Goal: Task Accomplishment & Management: Manage account settings

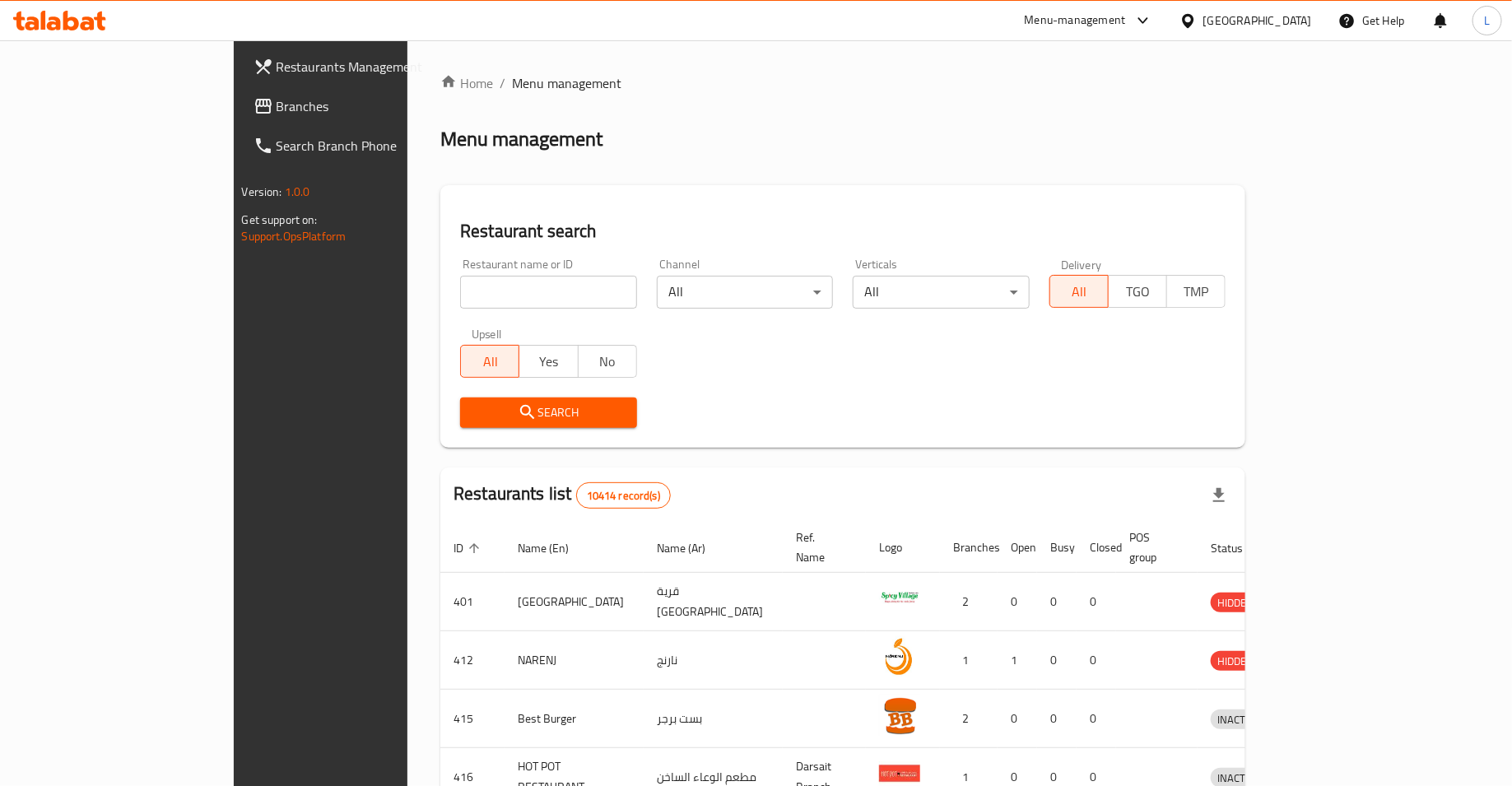
click at [460, 294] on input "search" at bounding box center [548, 291] width 177 height 33
type input "ms [PERSON_NAME]"
click button "Search" at bounding box center [548, 412] width 177 height 31
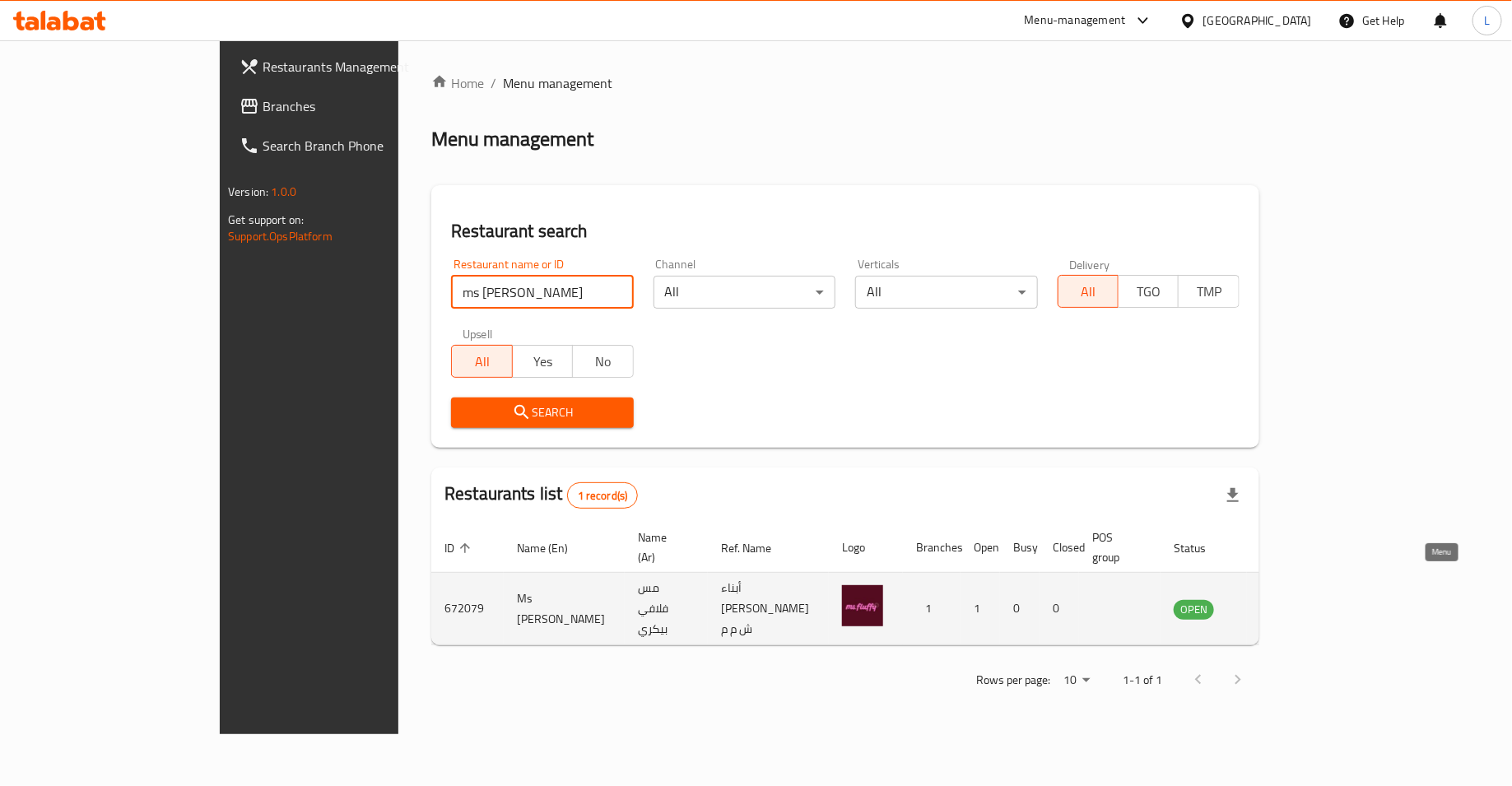
click at [1280, 600] on icon "enhanced table" at bounding box center [1270, 610] width 20 height 20
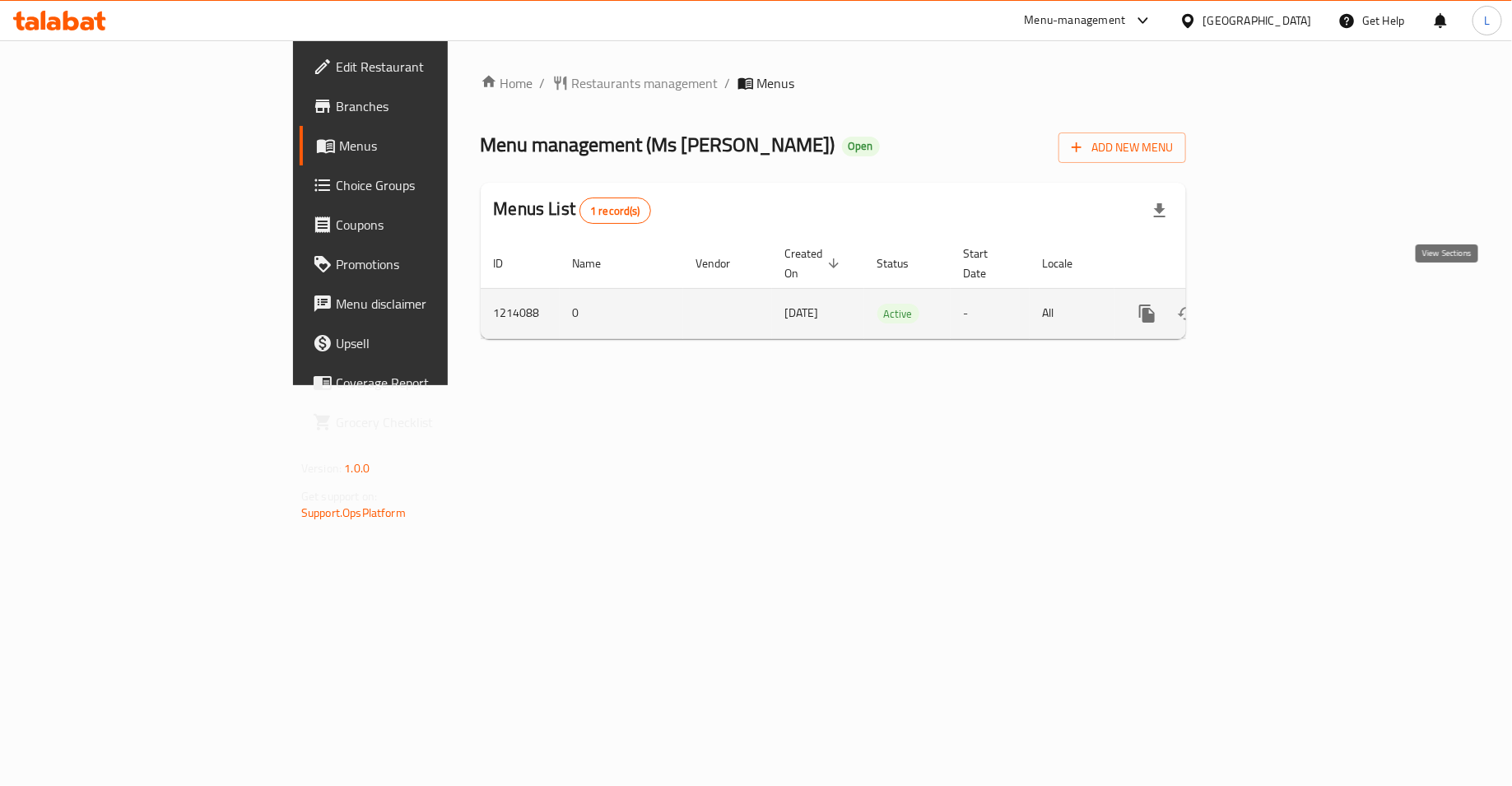
click at [1273, 306] on icon "enhanced table" at bounding box center [1265, 313] width 15 height 15
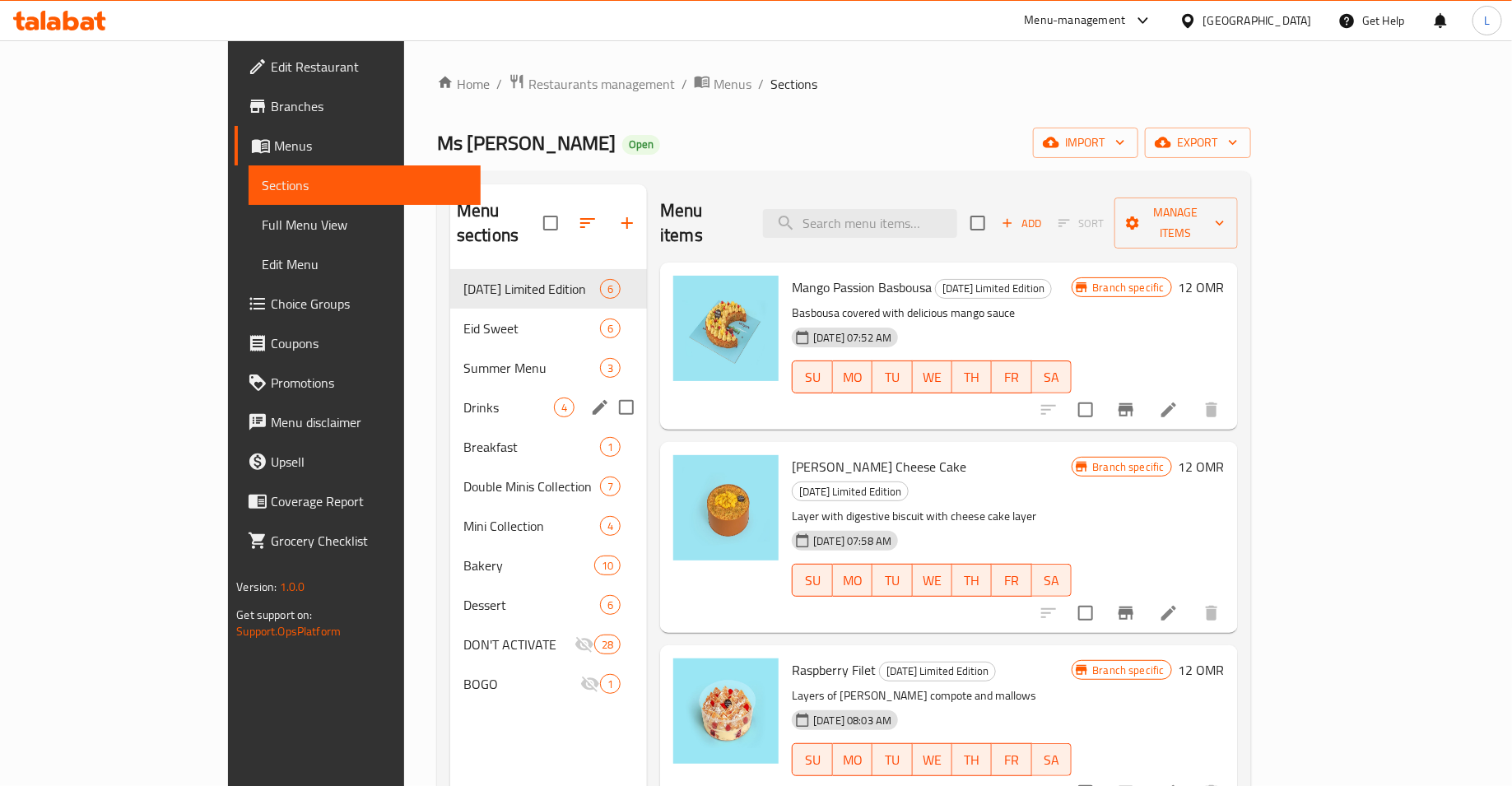
click at [450, 388] on div "Drinks 4" at bounding box center [548, 407] width 197 height 40
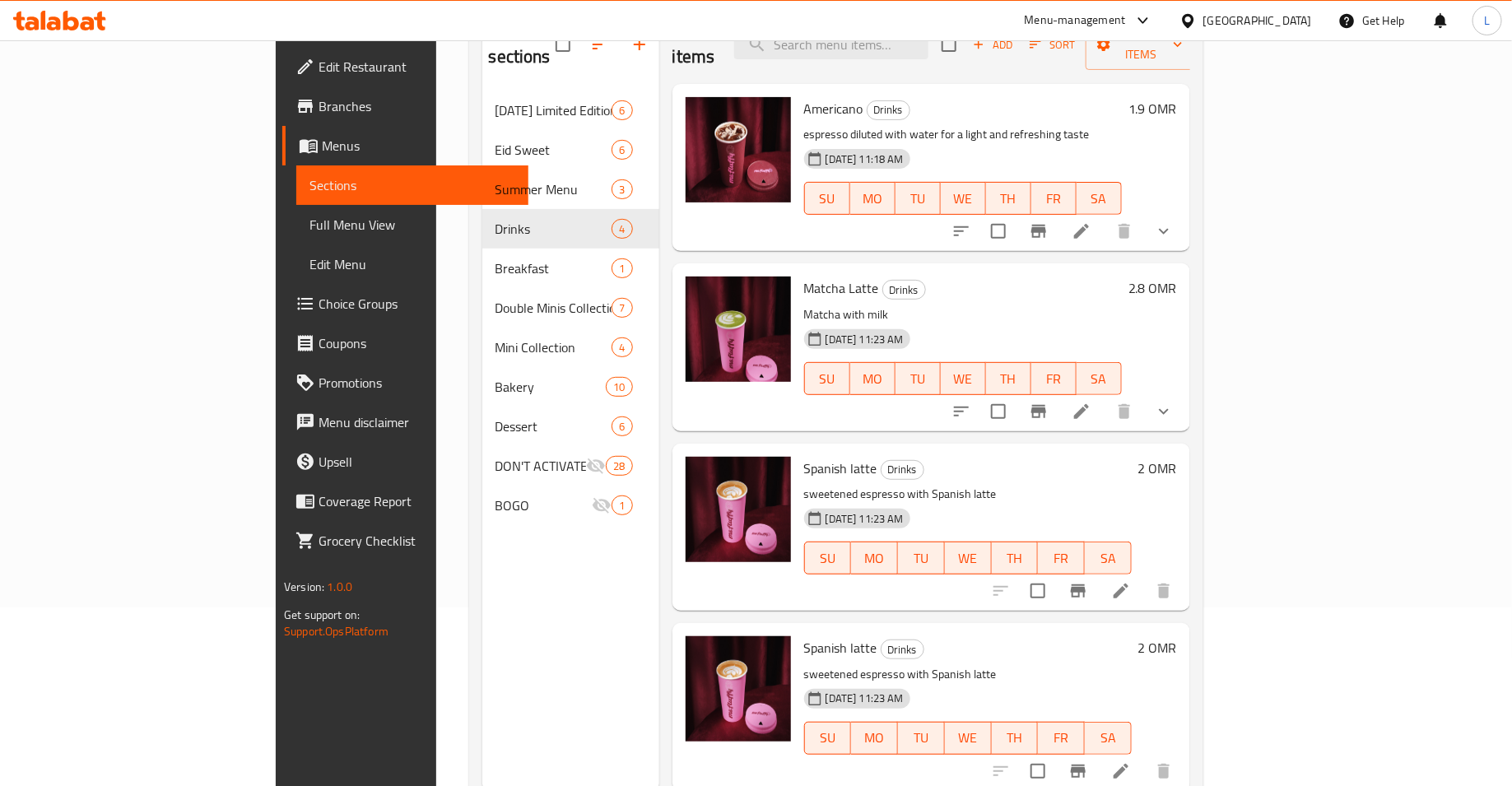
scroll to position [215, 0]
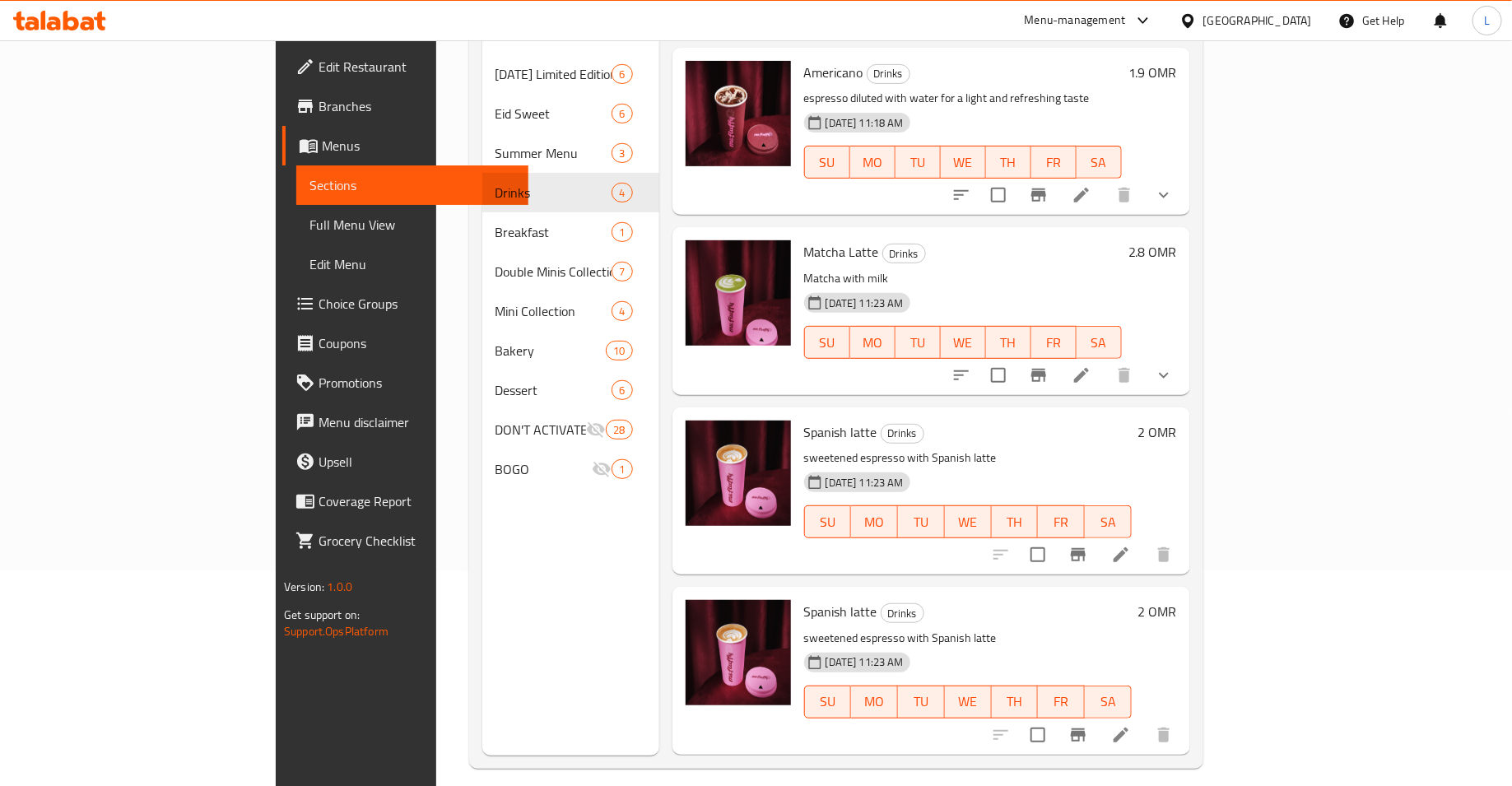
click at [1144, 540] on li at bounding box center [1121, 555] width 47 height 30
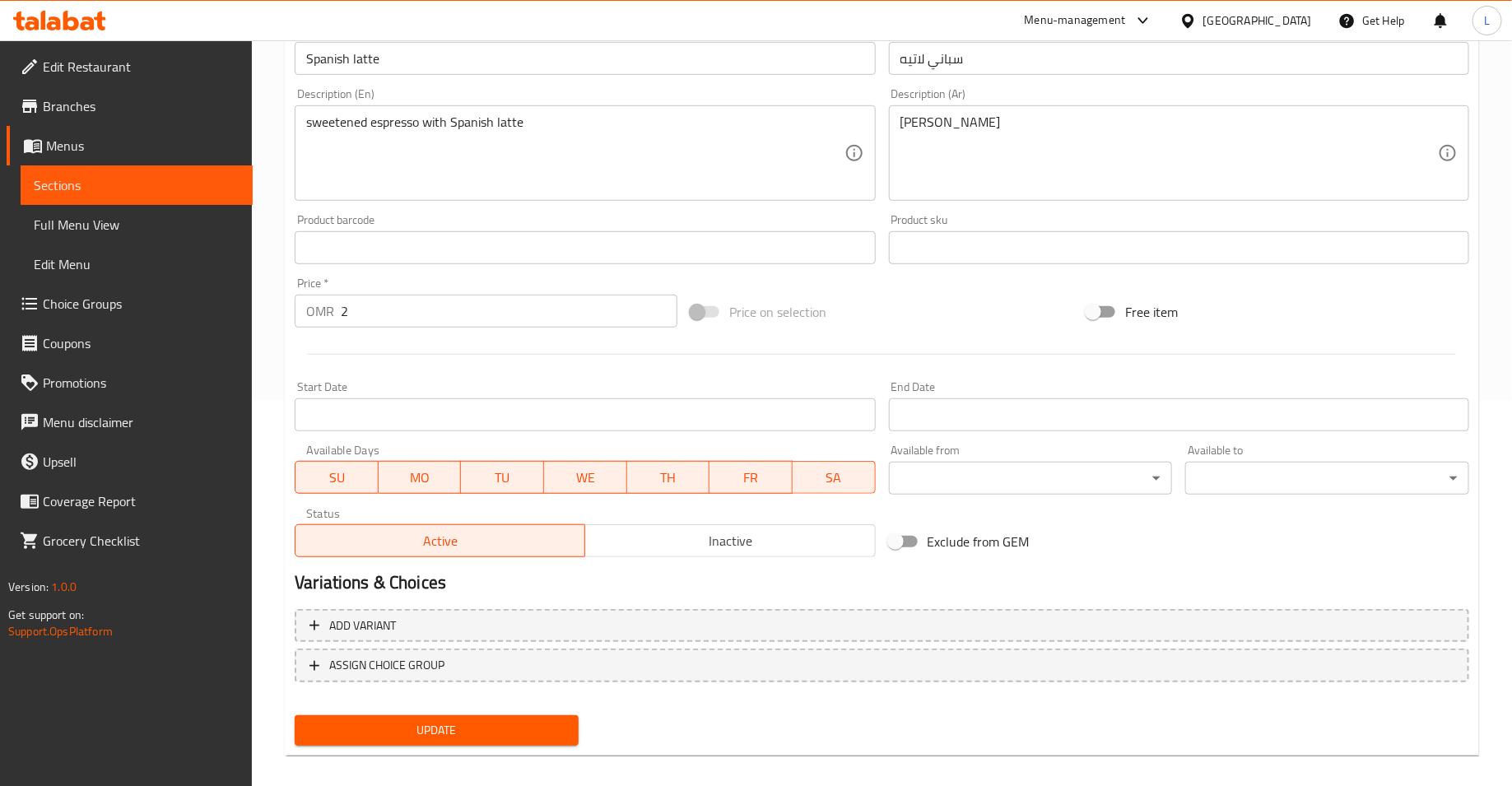
scroll to position [400, 0]
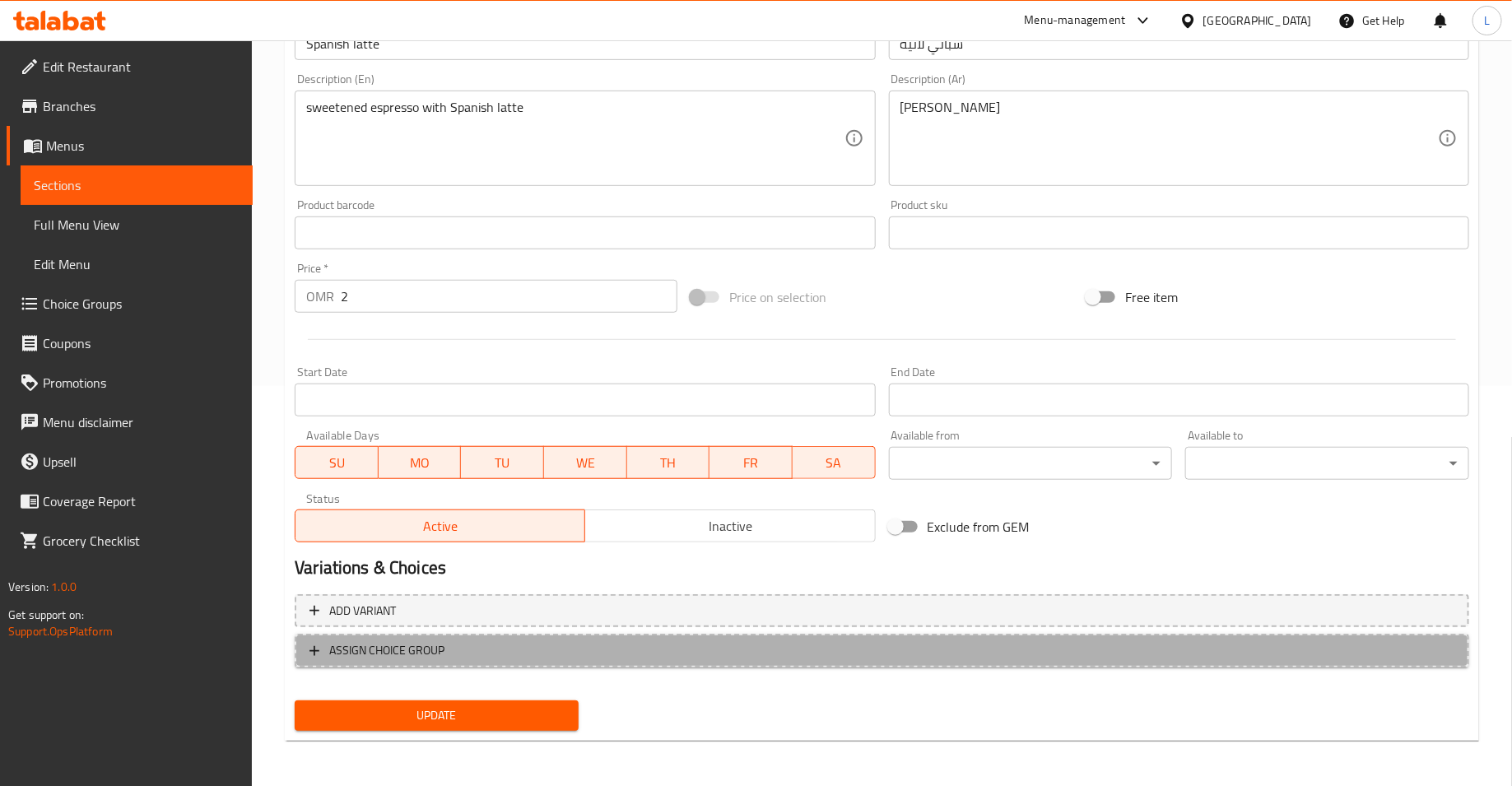
click at [552, 645] on span "ASSIGN CHOICE GROUP" at bounding box center [882, 650] width 1145 height 21
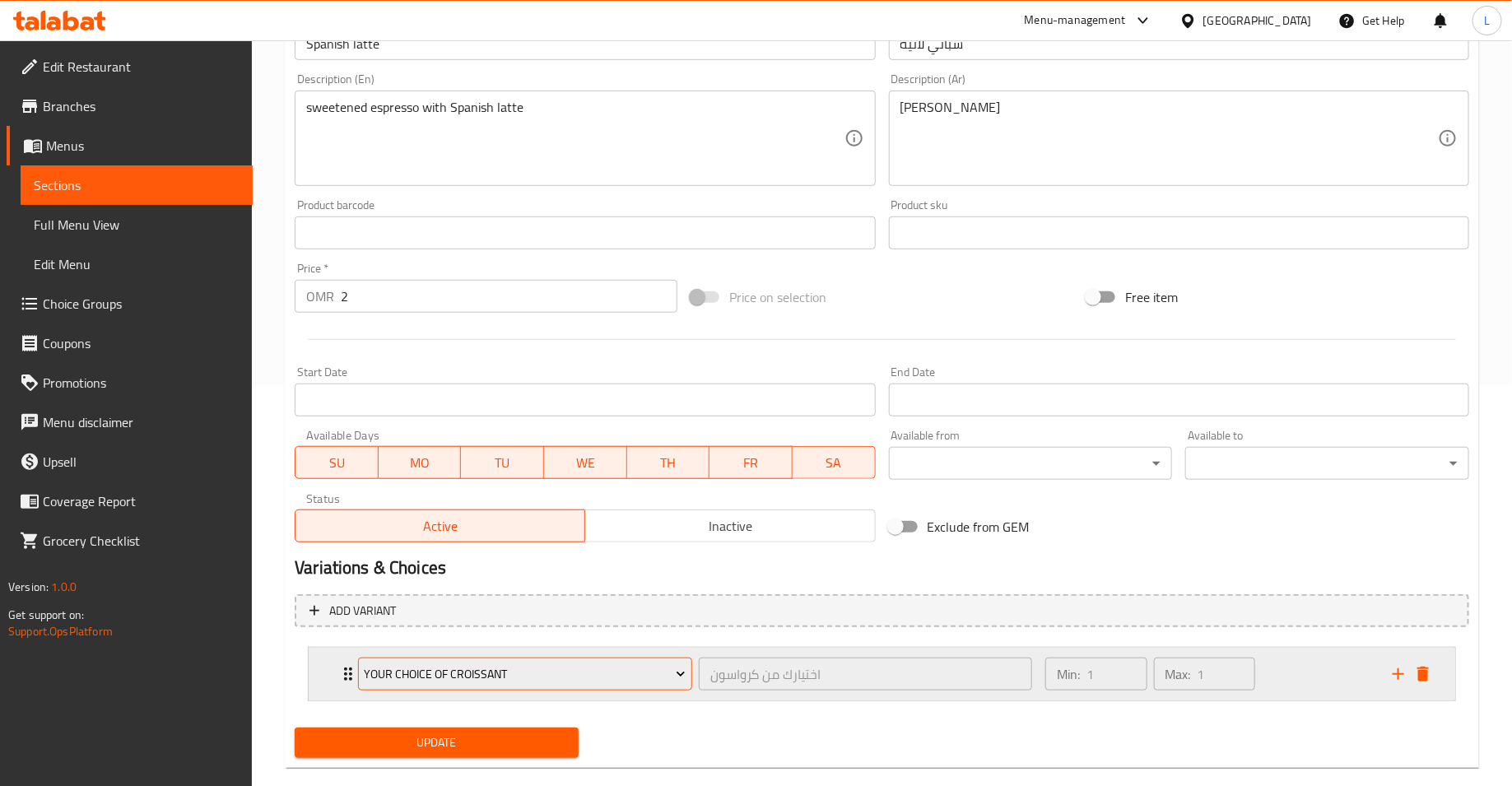
click at [546, 685] on button "your Choice of Croissant" at bounding box center [524, 674] width 334 height 33
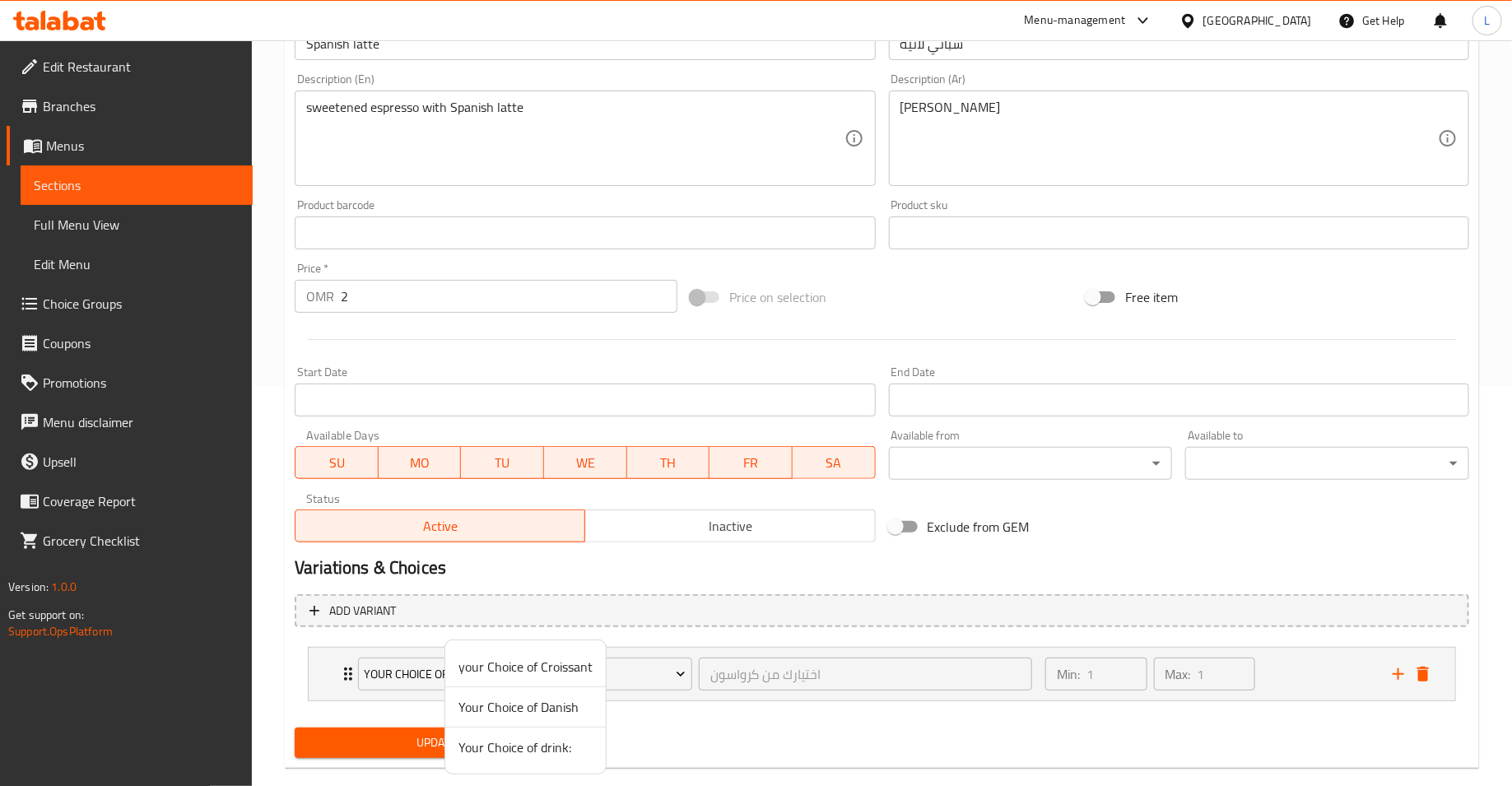
click at [532, 742] on span "Your Choice of drink:" at bounding box center [525, 747] width 134 height 20
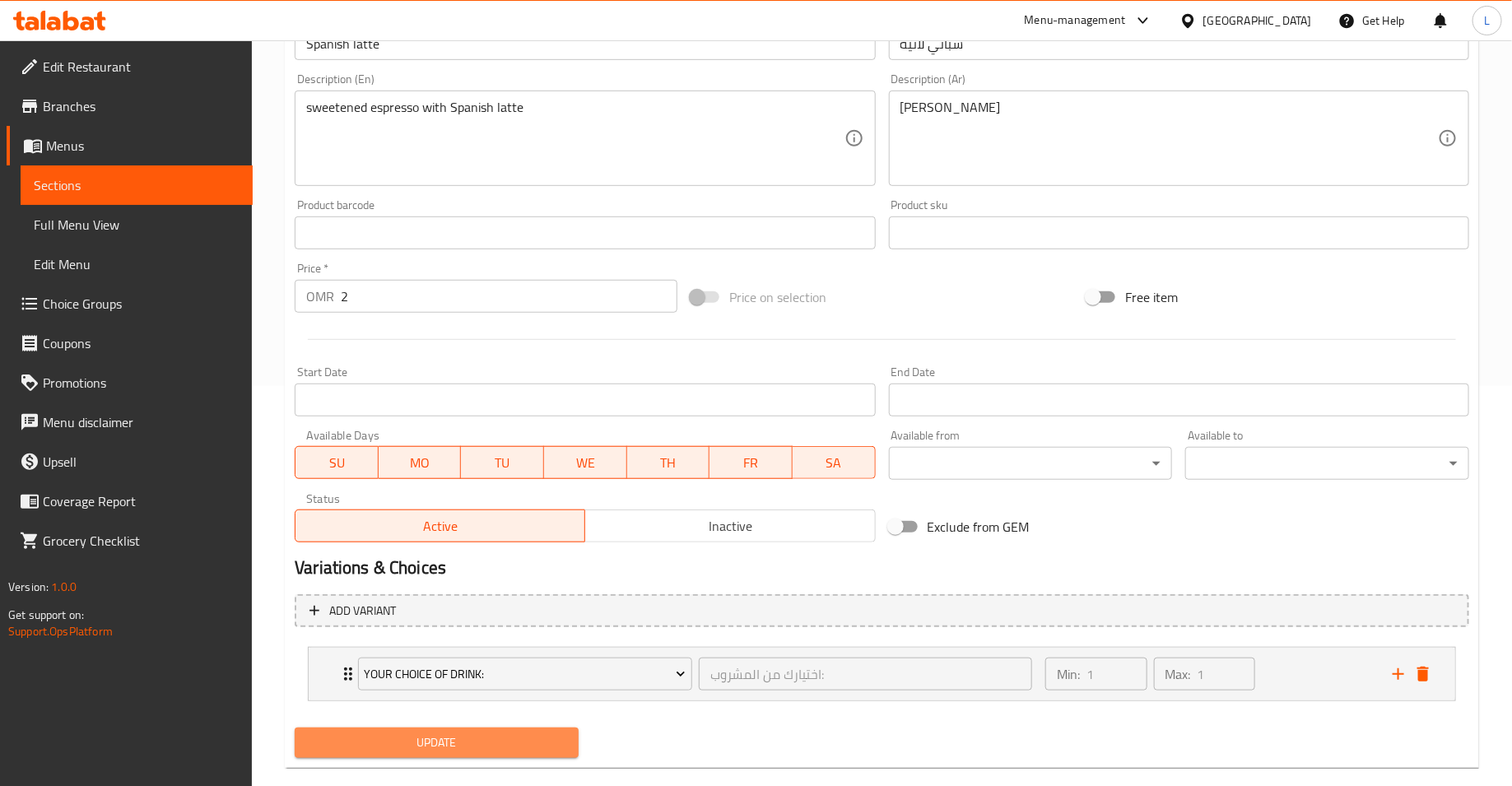
click at [509, 744] on span "Update" at bounding box center [437, 742] width 258 height 21
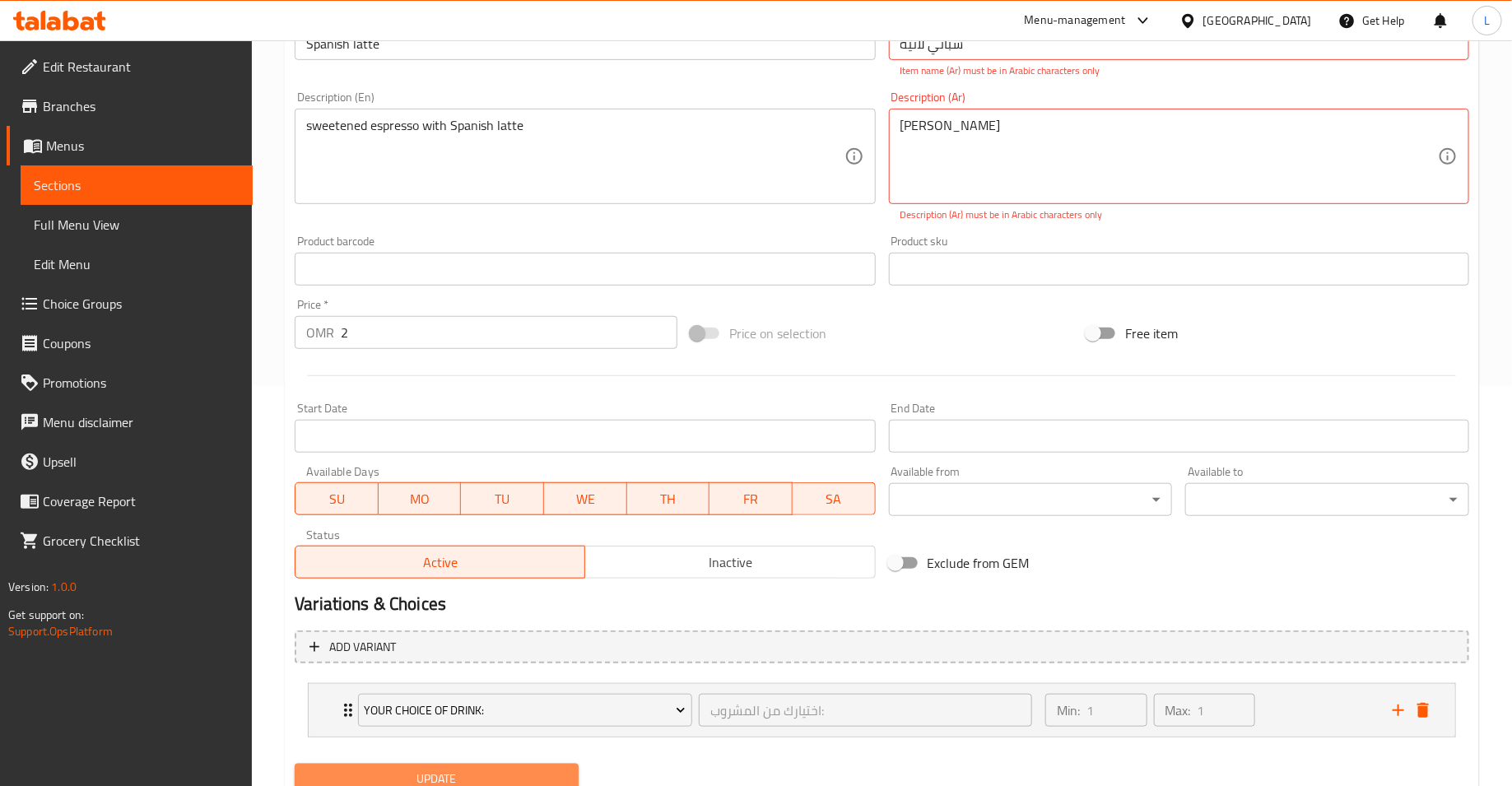
click at [526, 773] on span "Update" at bounding box center [437, 779] width 258 height 21
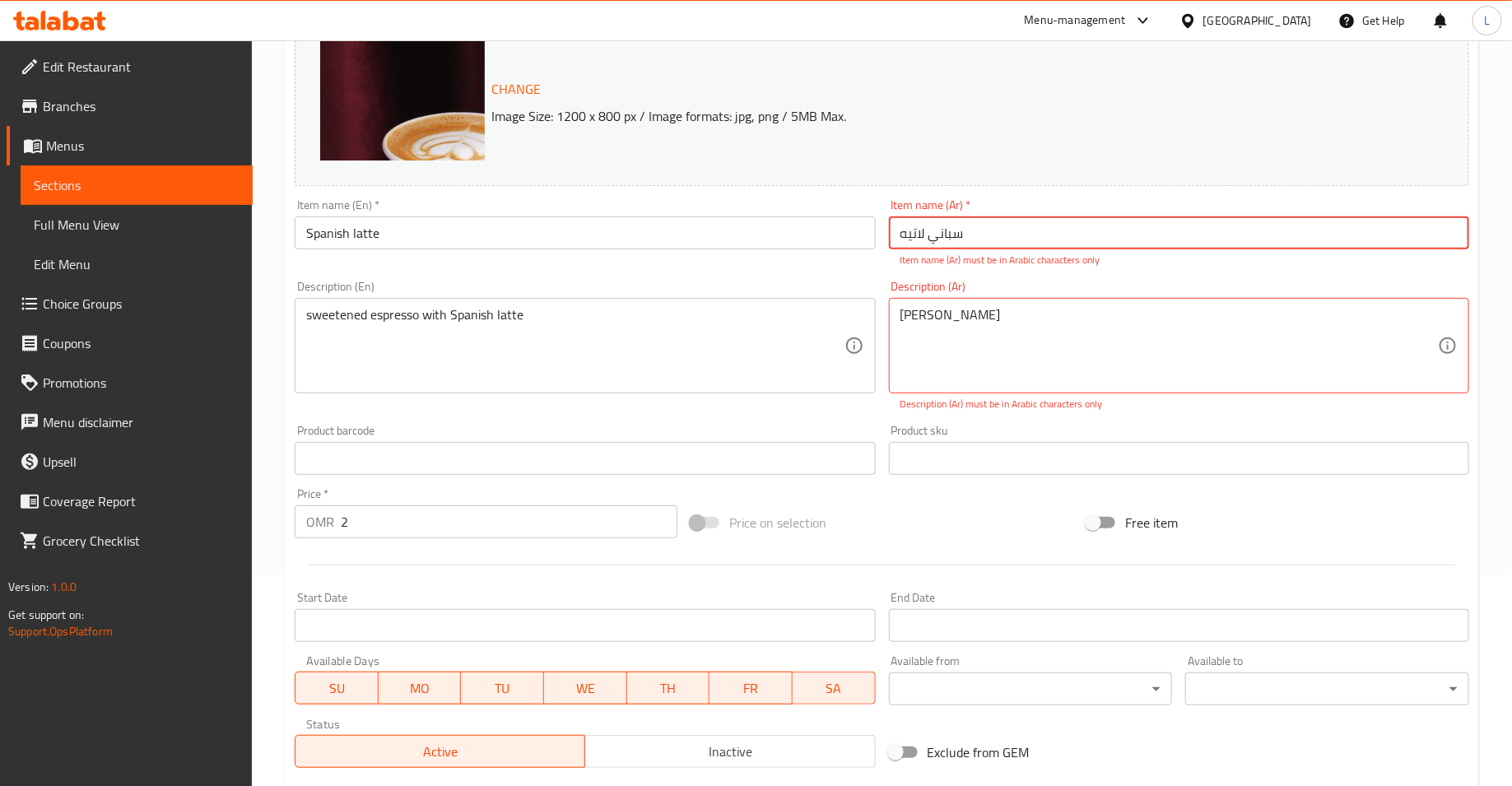
scroll to position [200, 0]
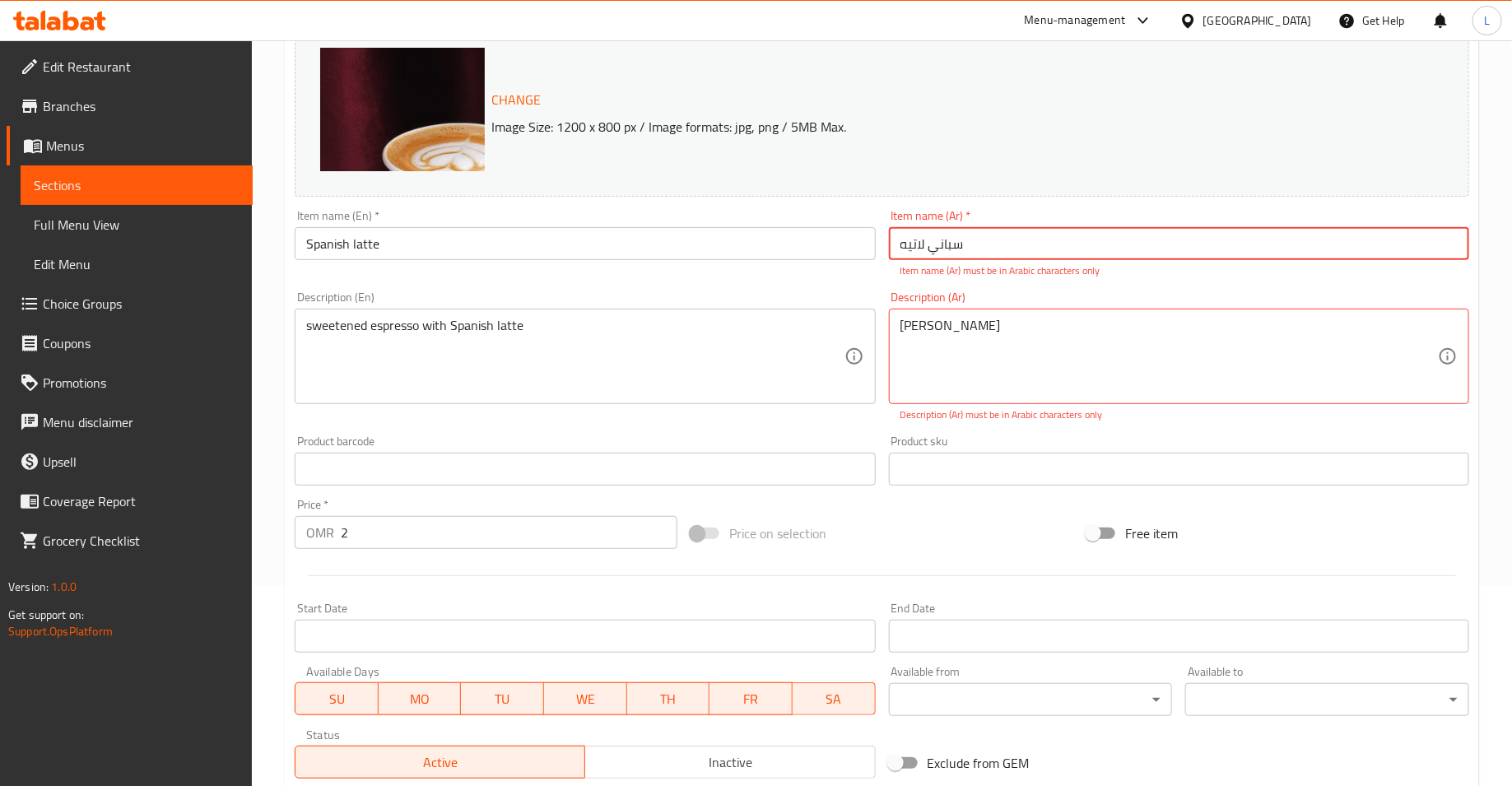
click at [915, 248] on input "سباني لاتیه" at bounding box center [1179, 243] width 581 height 33
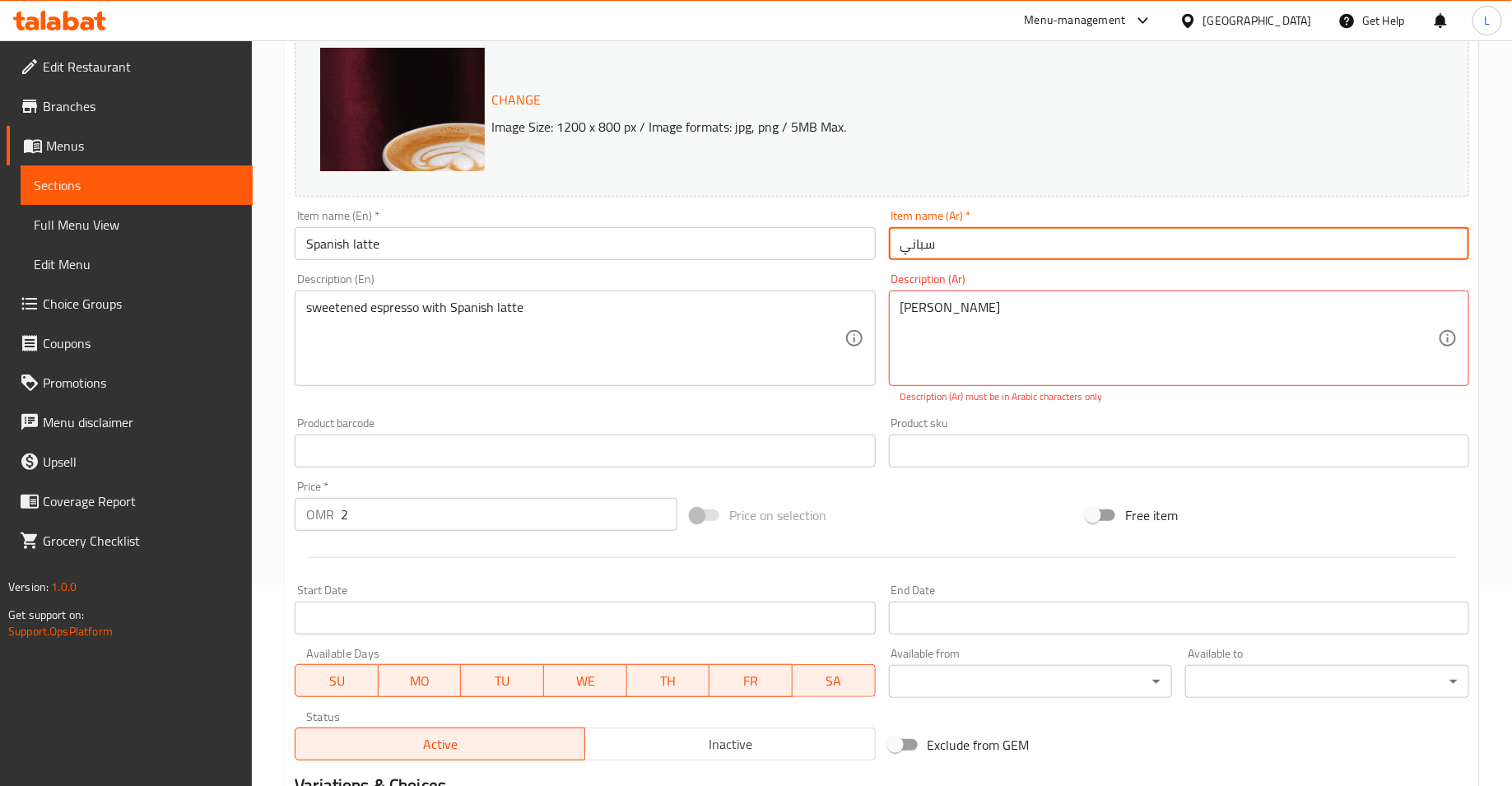
click at [978, 251] on input "سباني" at bounding box center [1179, 243] width 581 height 33
paste input "لاتیه"
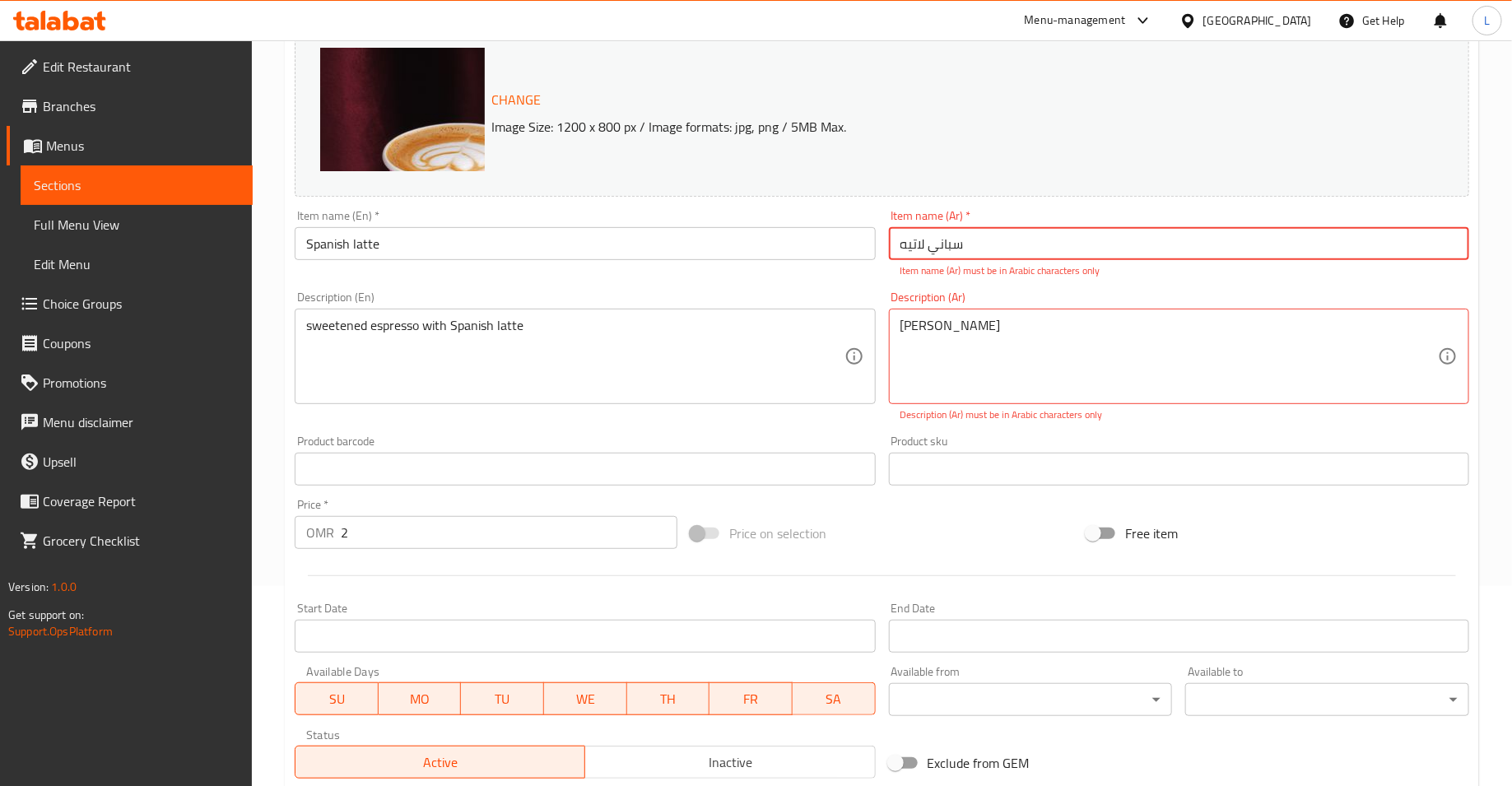
click at [903, 247] on input "سباني لاتیه" at bounding box center [1179, 243] width 581 height 33
type input "لاتیه"
click at [911, 244] on input "لاتیه" at bounding box center [1179, 243] width 581 height 33
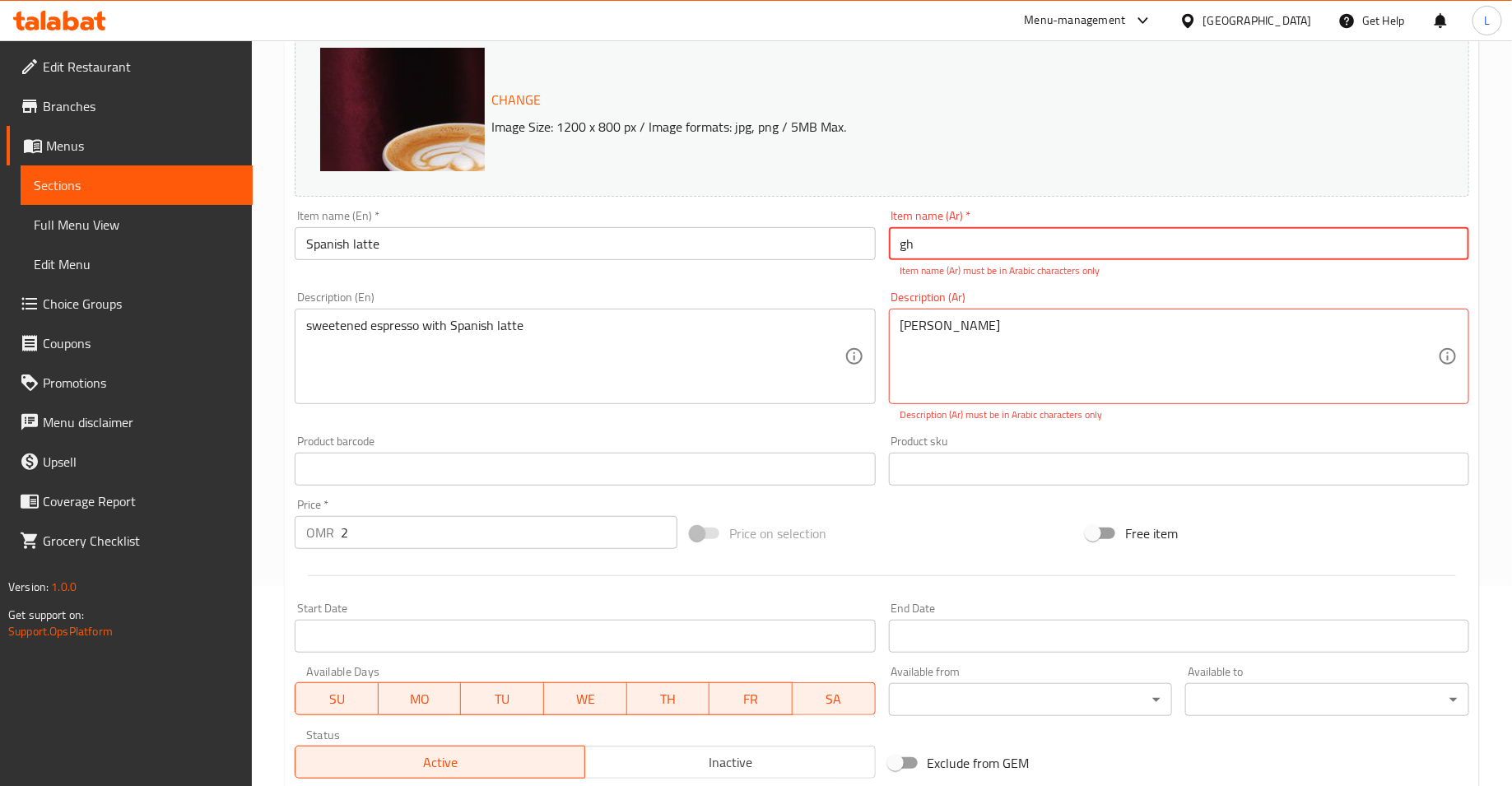
type input "g"
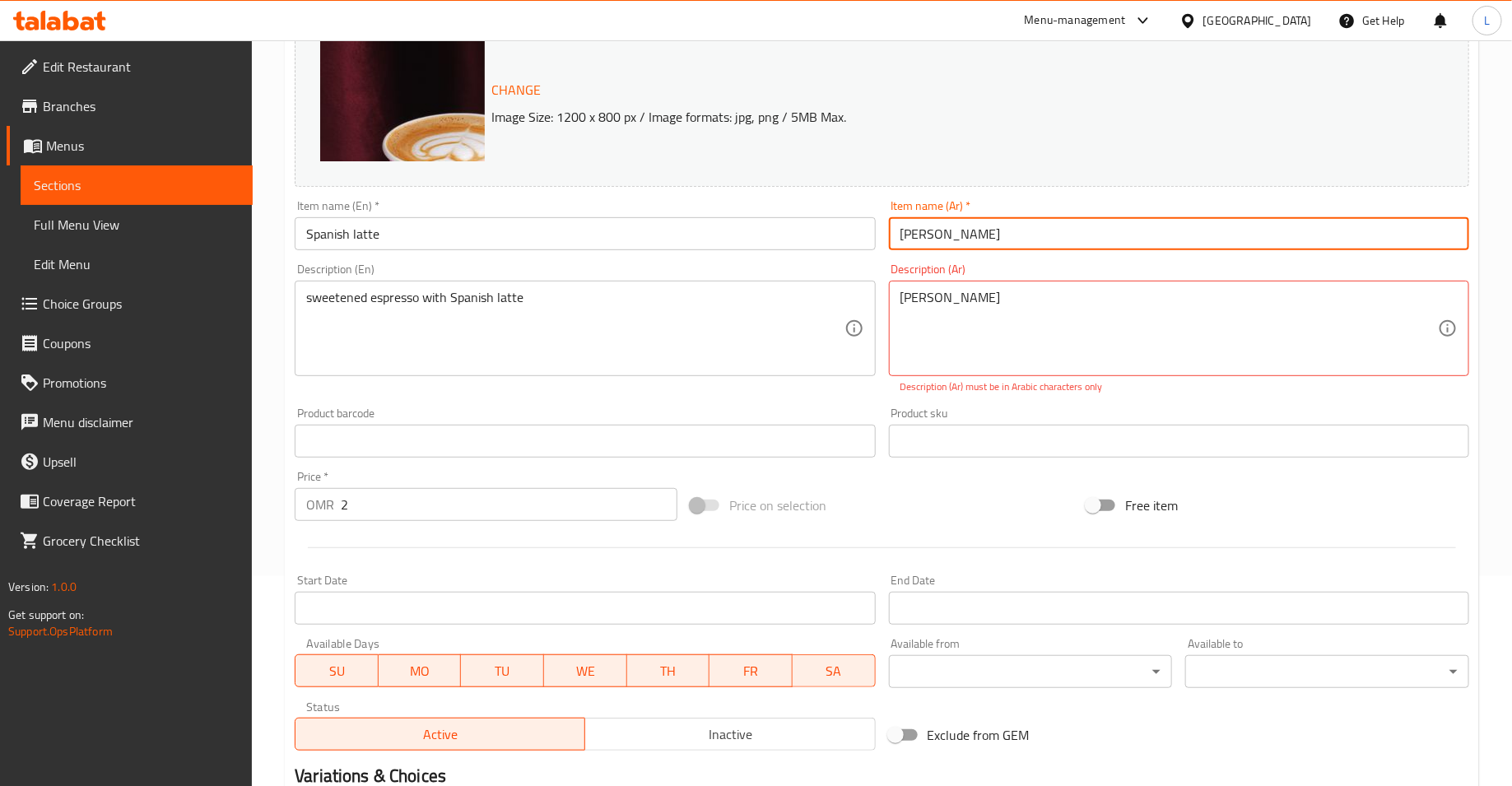
scroll to position [445, 0]
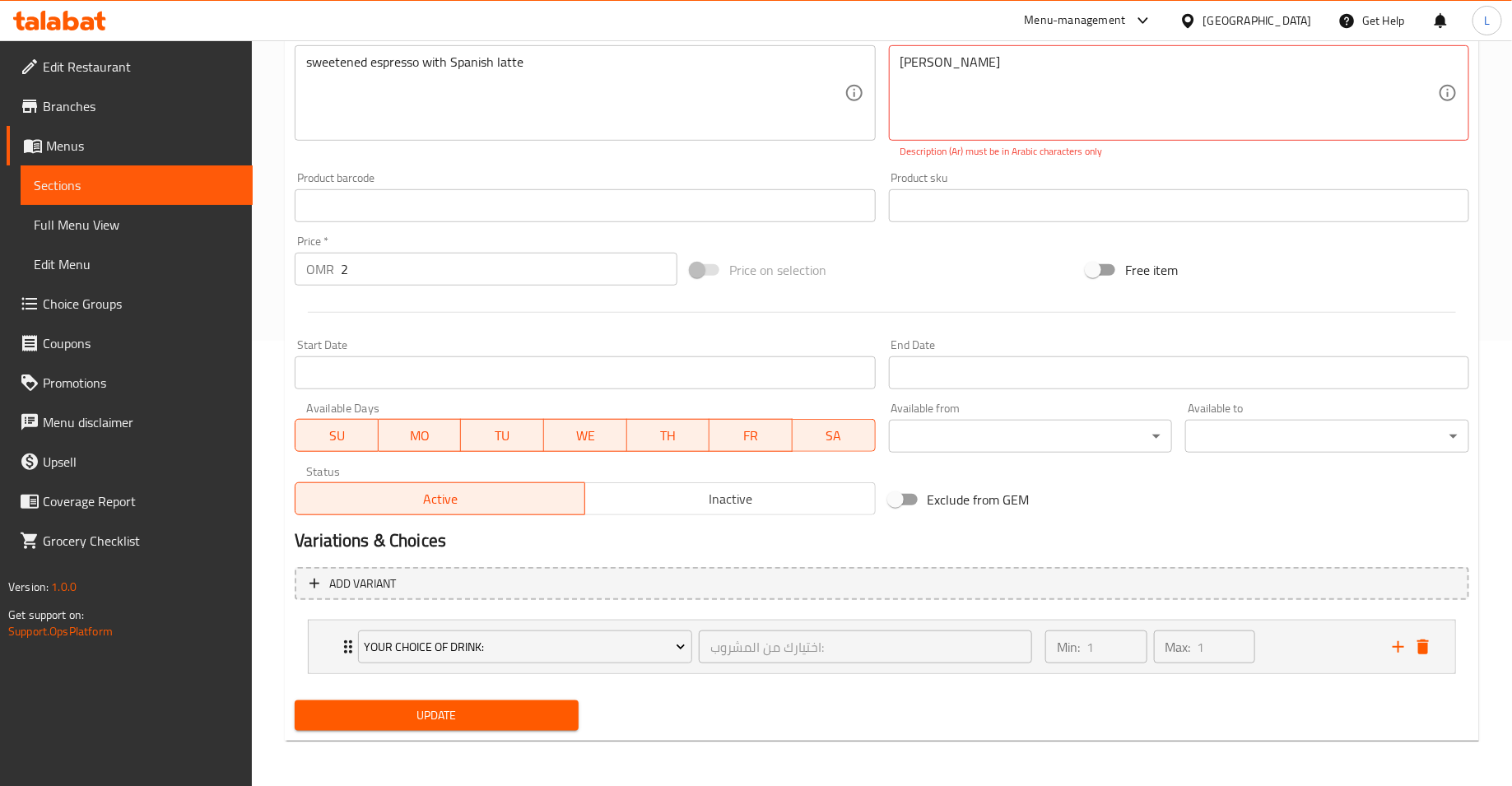
type input "[PERSON_NAME]"
click at [497, 703] on button "Update" at bounding box center [436, 716] width 284 height 31
click at [490, 720] on span "Update" at bounding box center [437, 716] width 258 height 21
click at [907, 60] on textarea "[PERSON_NAME]" at bounding box center [1169, 93] width 537 height 78
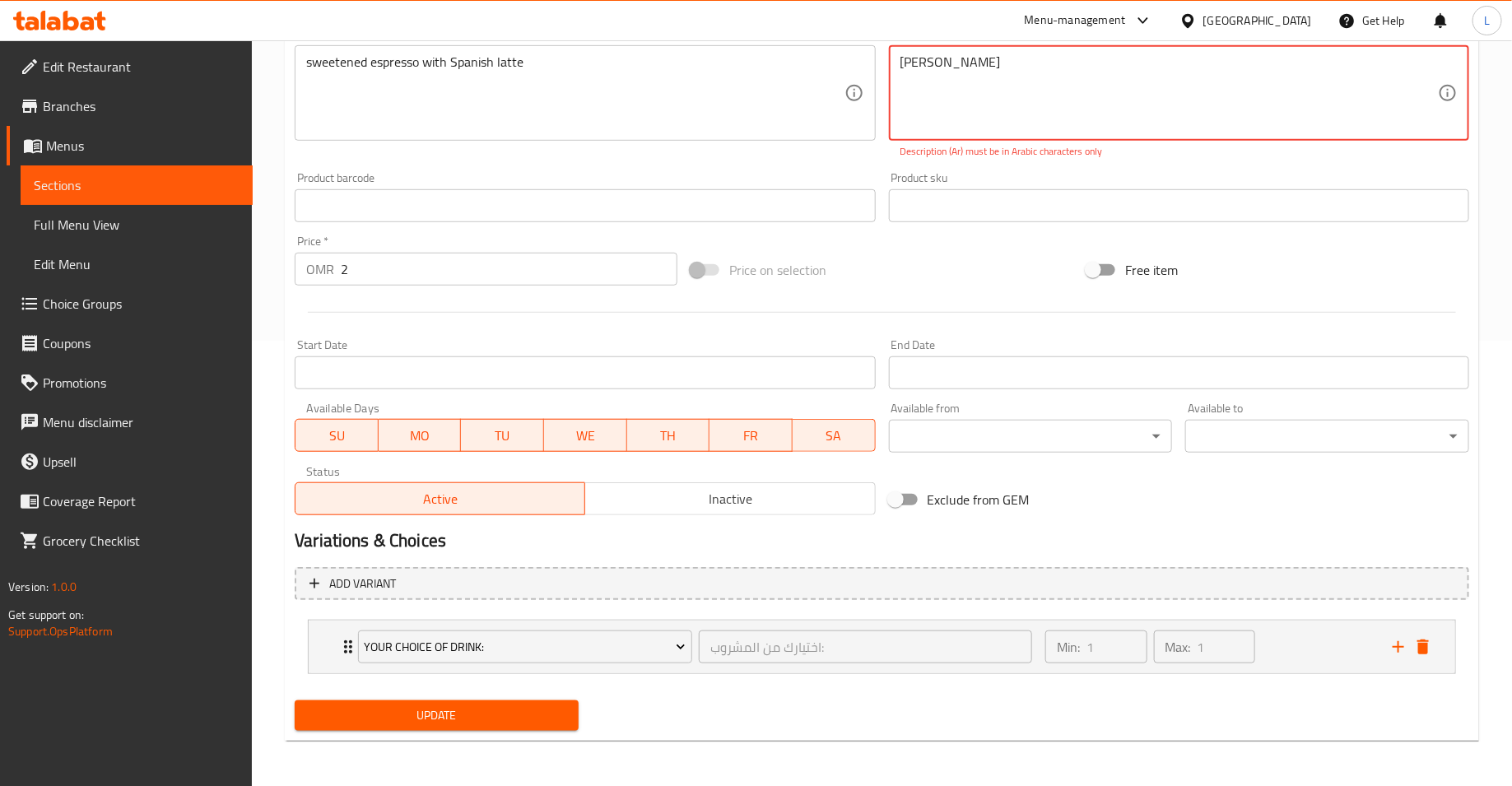
click at [907, 60] on textarea "[PERSON_NAME]" at bounding box center [1169, 93] width 537 height 78
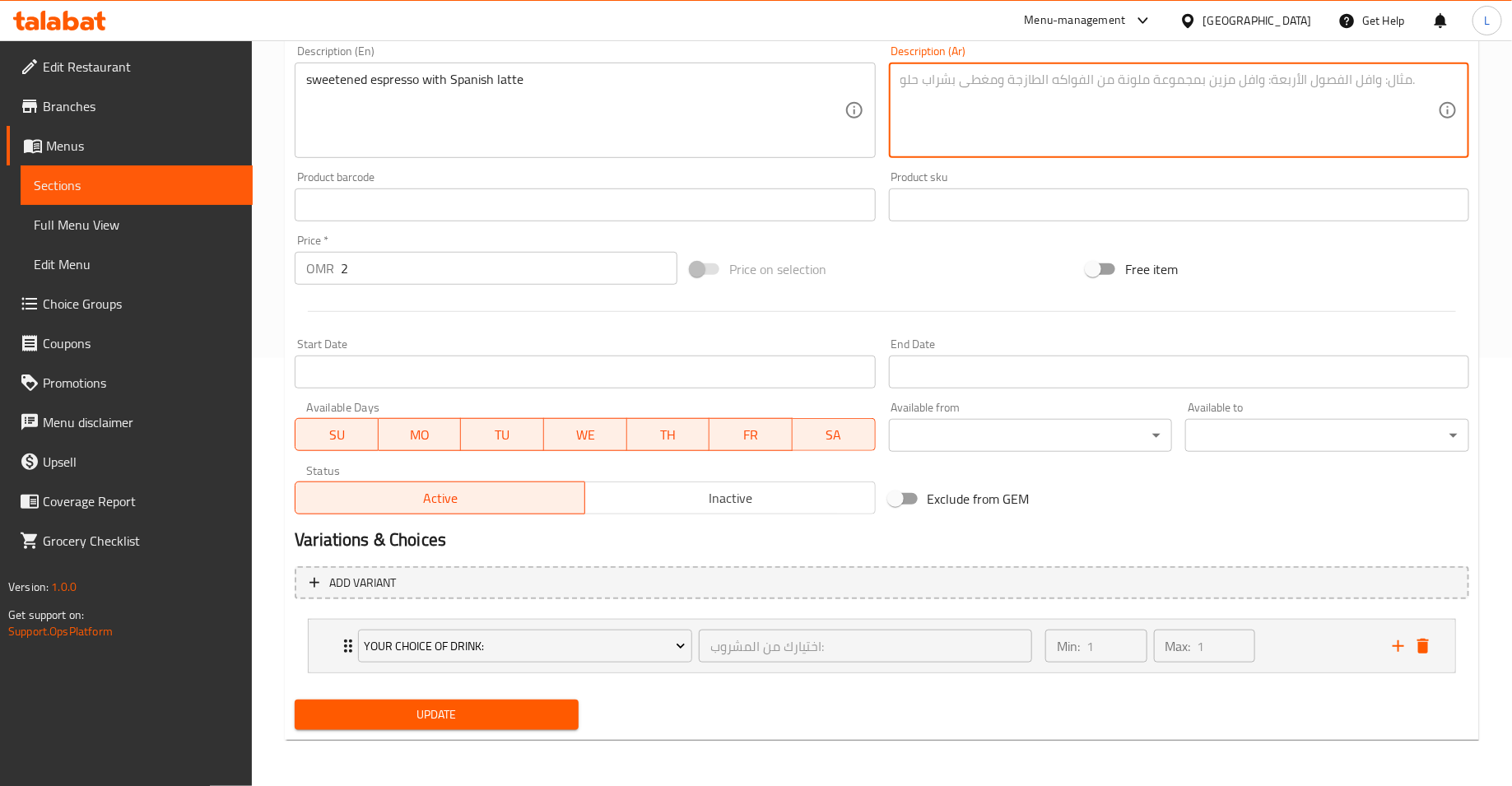
scroll to position [426, 0]
click at [495, 710] on span "Update" at bounding box center [437, 717] width 258 height 21
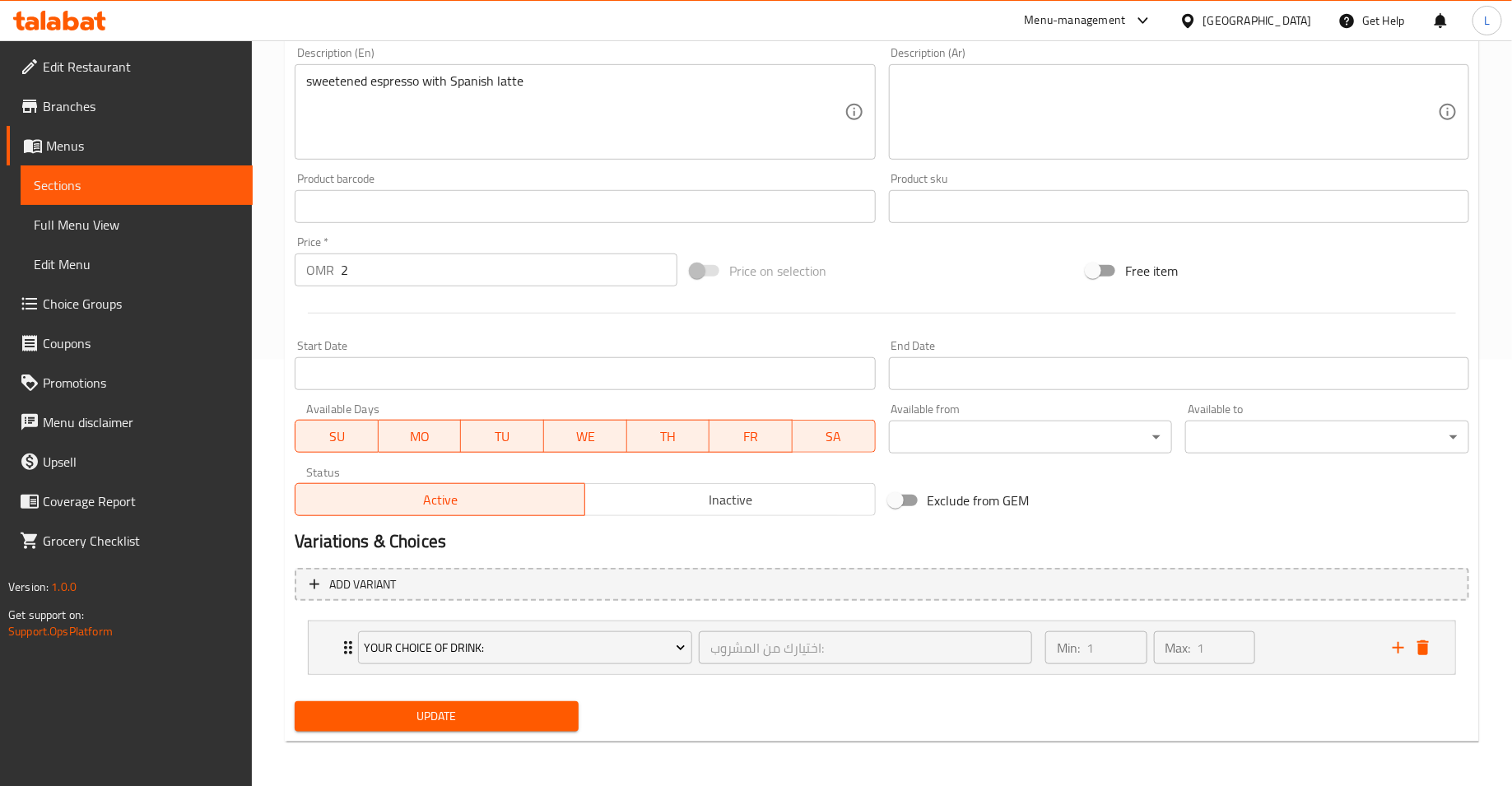
scroll to position [0, 0]
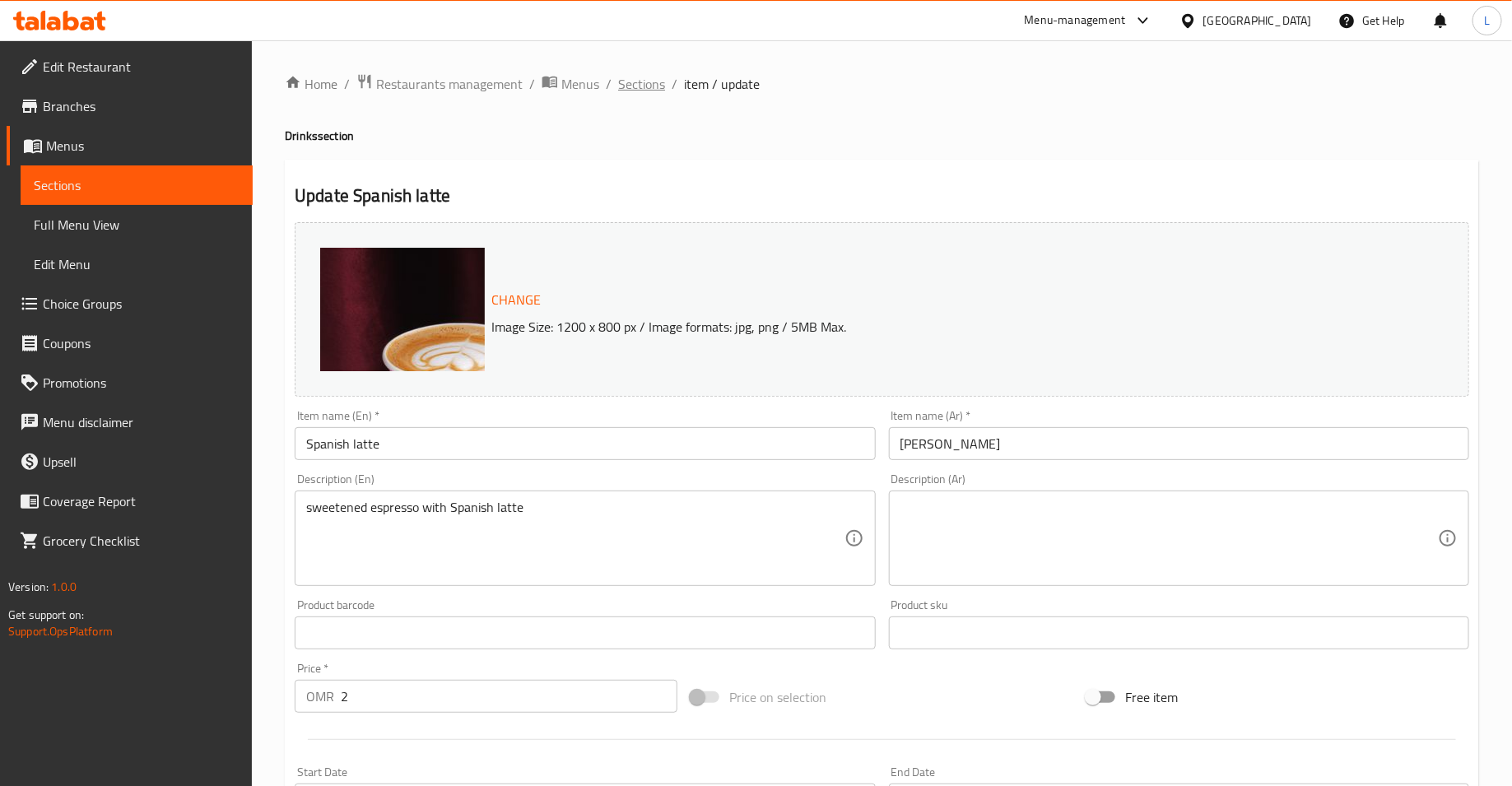
click at [637, 78] on span "Sections" at bounding box center [641, 84] width 47 height 20
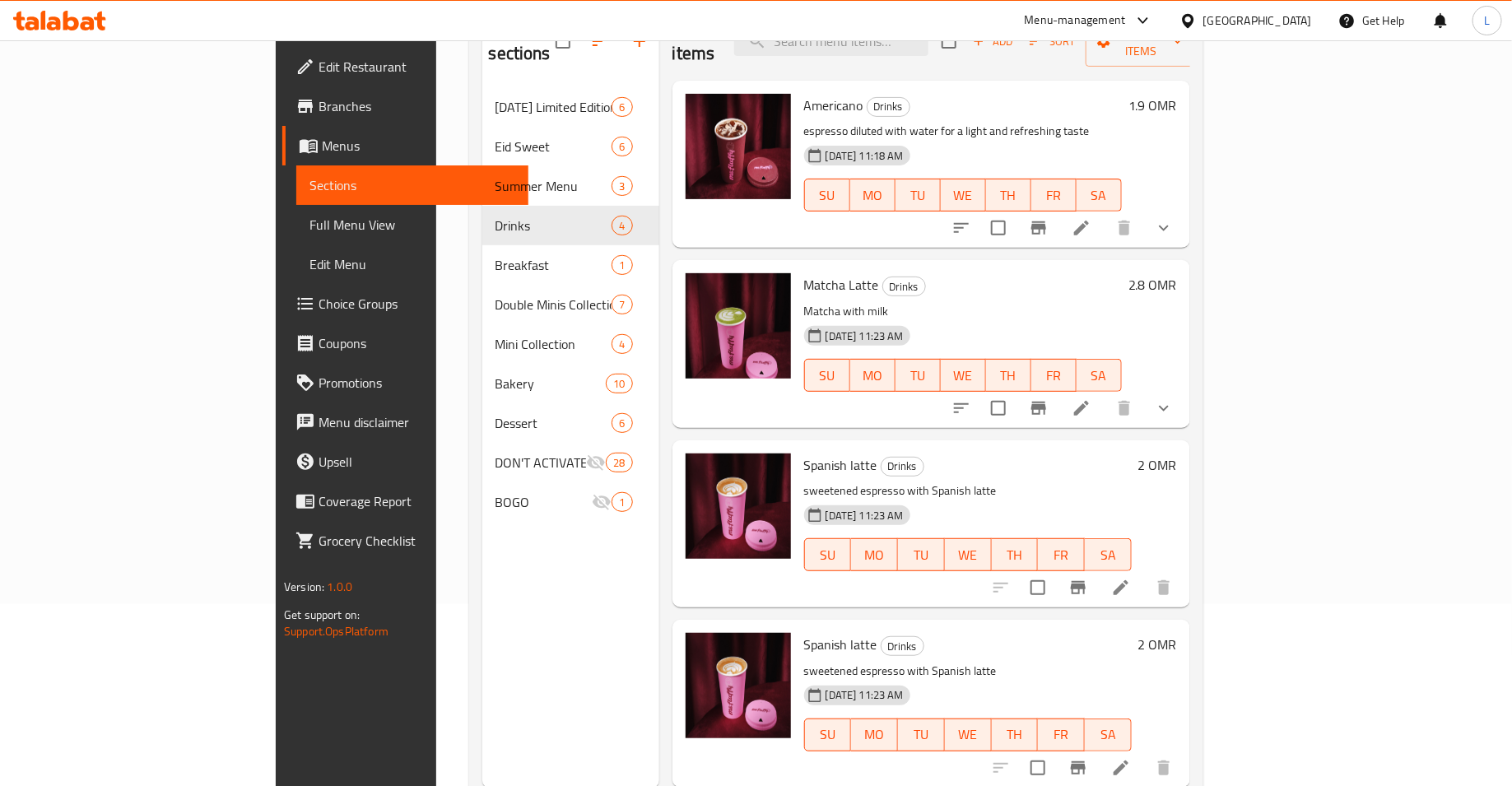
scroll to position [231, 0]
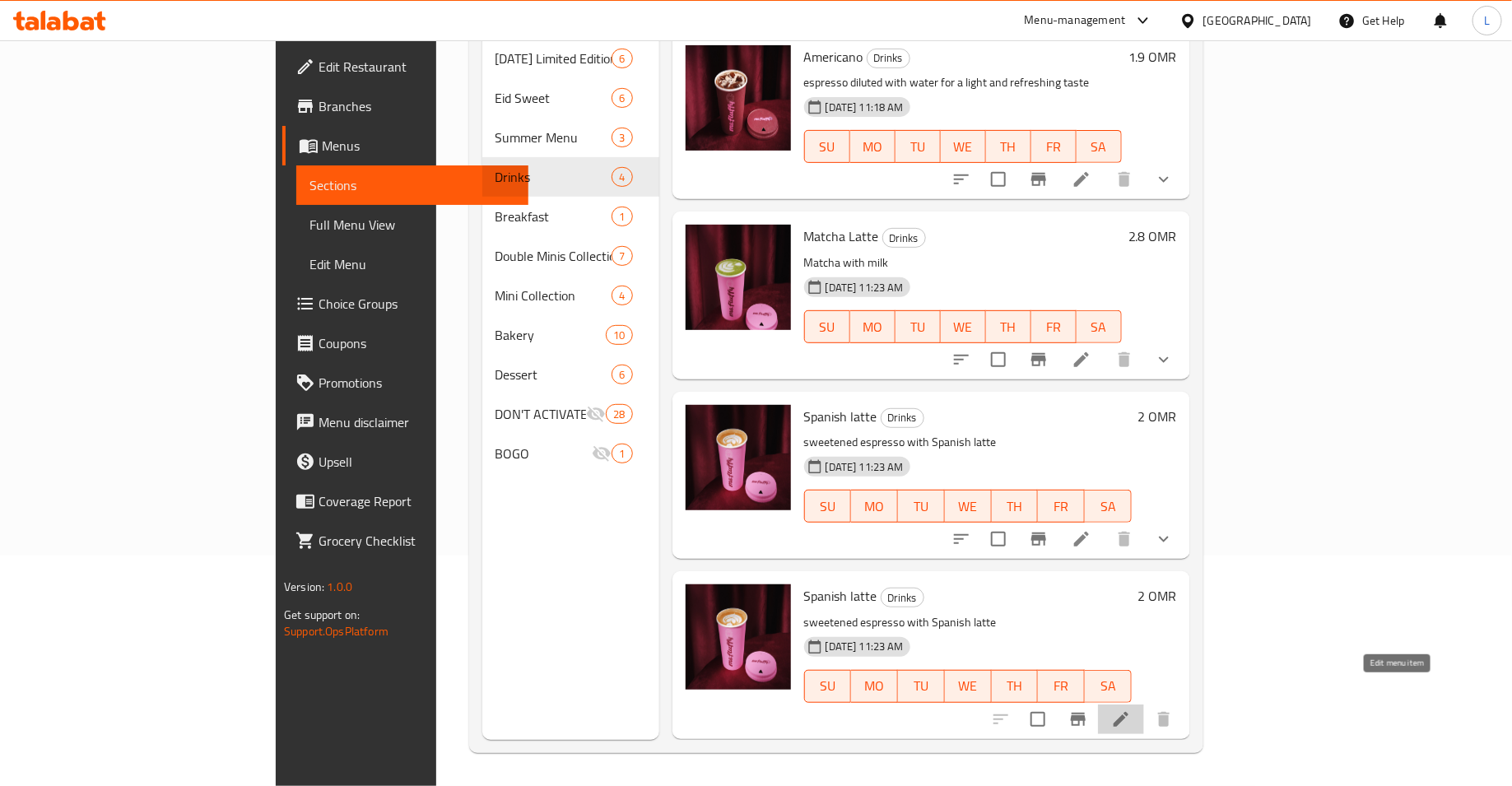
click at [1131, 710] on icon at bounding box center [1122, 720] width 20 height 20
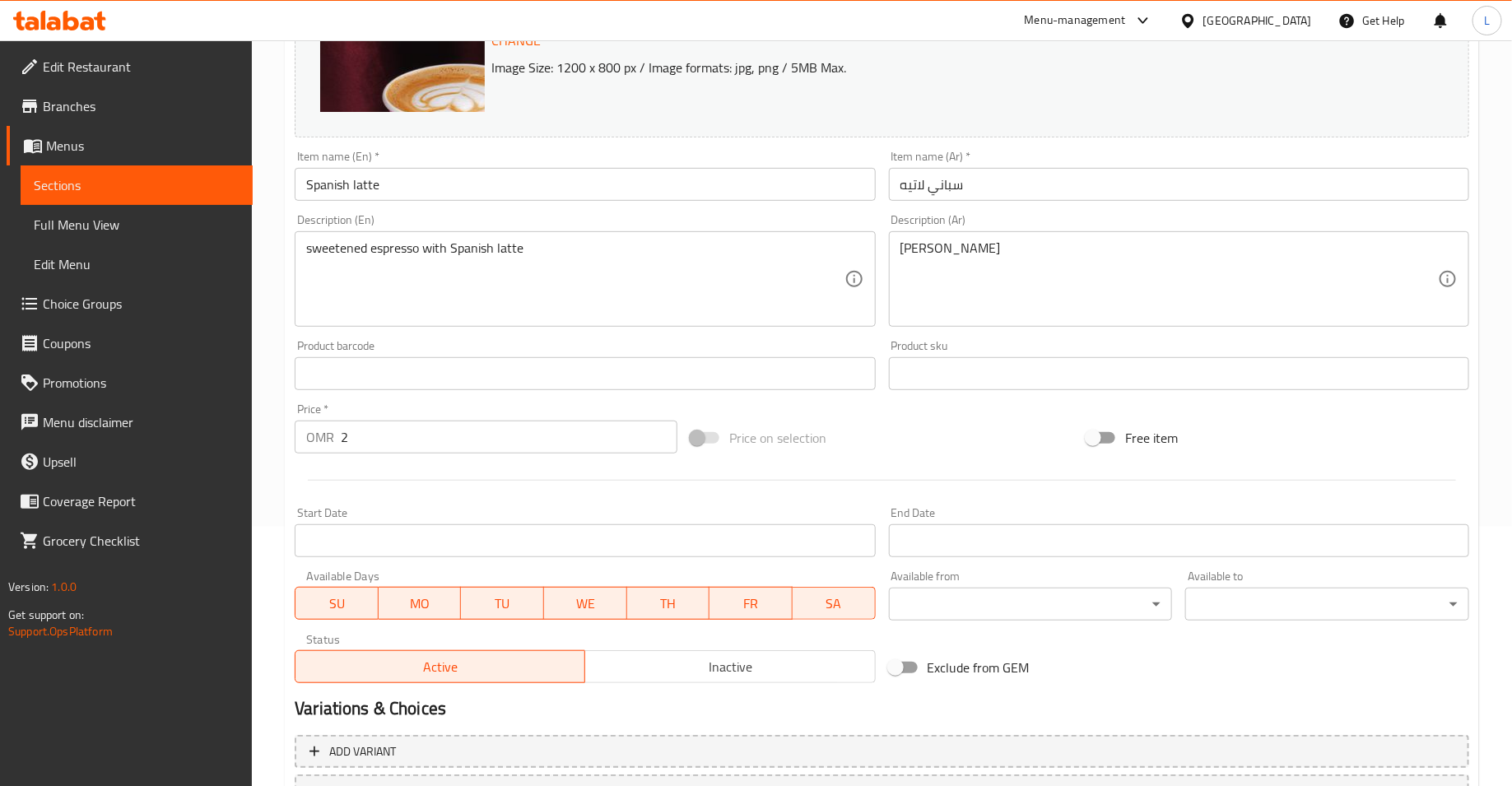
scroll to position [400, 0]
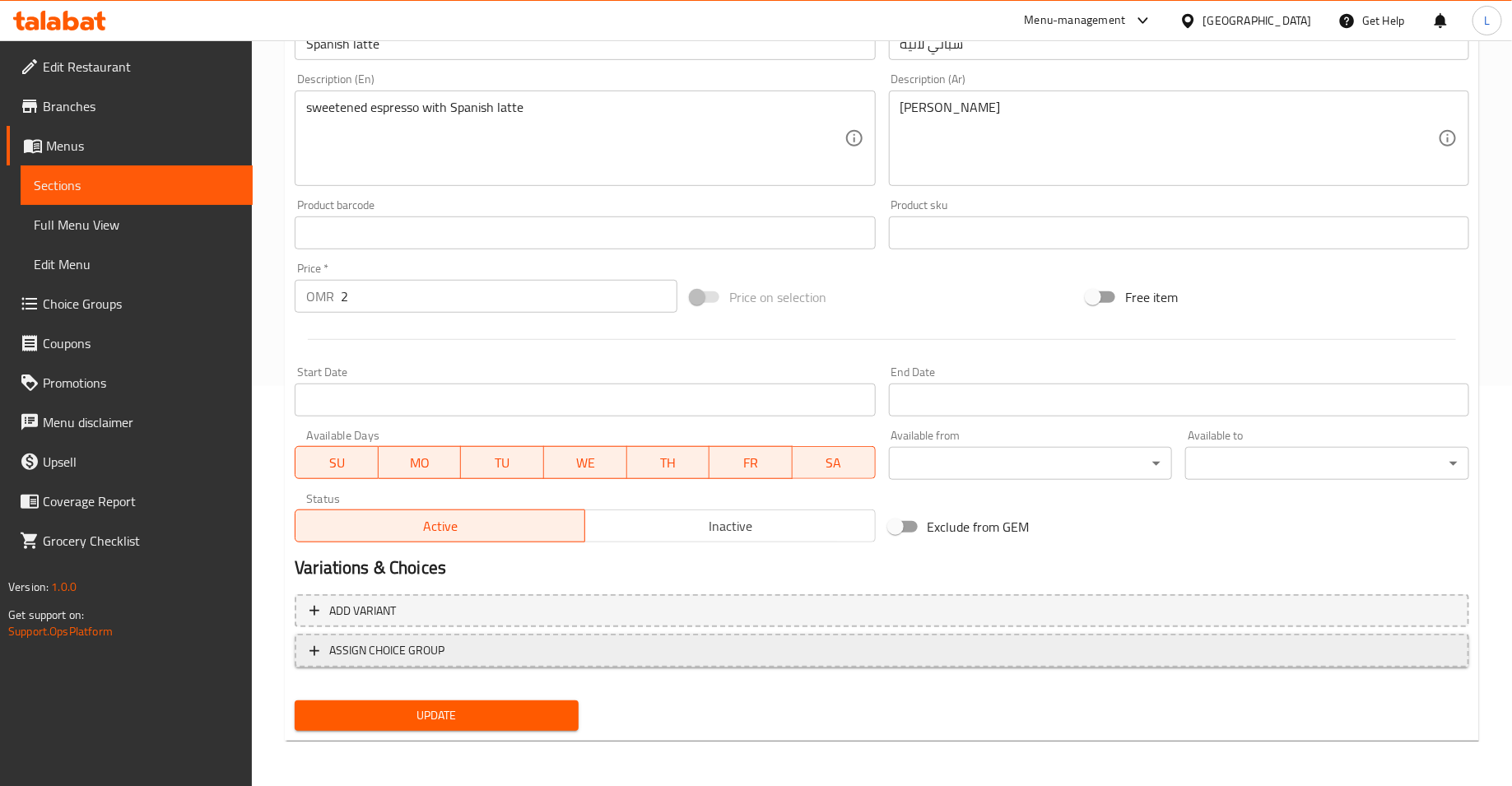
click at [647, 644] on span "ASSIGN CHOICE GROUP" at bounding box center [882, 650] width 1145 height 21
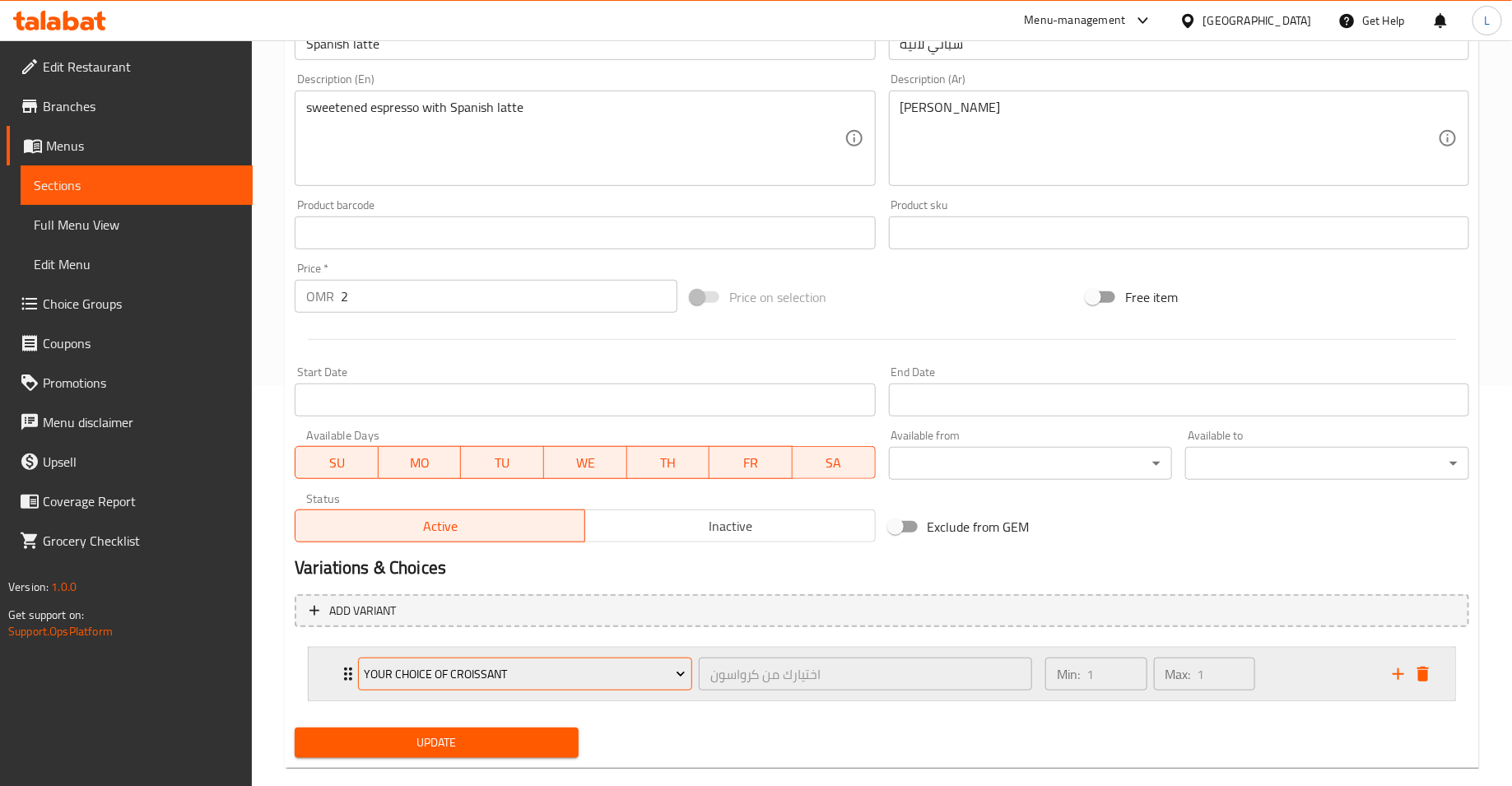
click at [601, 684] on button "your Choice of Croissant" at bounding box center [524, 674] width 334 height 33
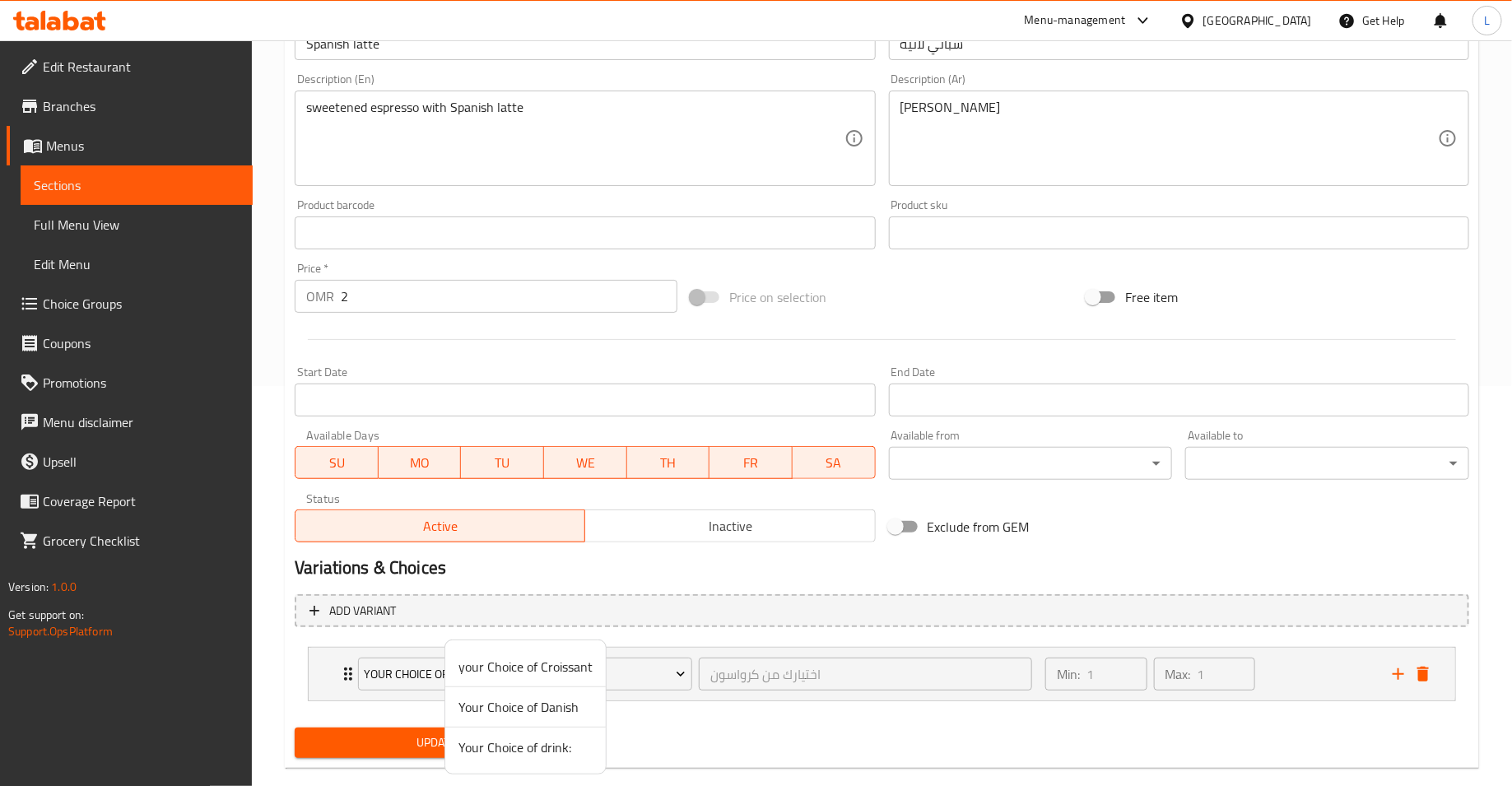
click at [558, 739] on span "Your Choice of drink:" at bounding box center [525, 747] width 134 height 20
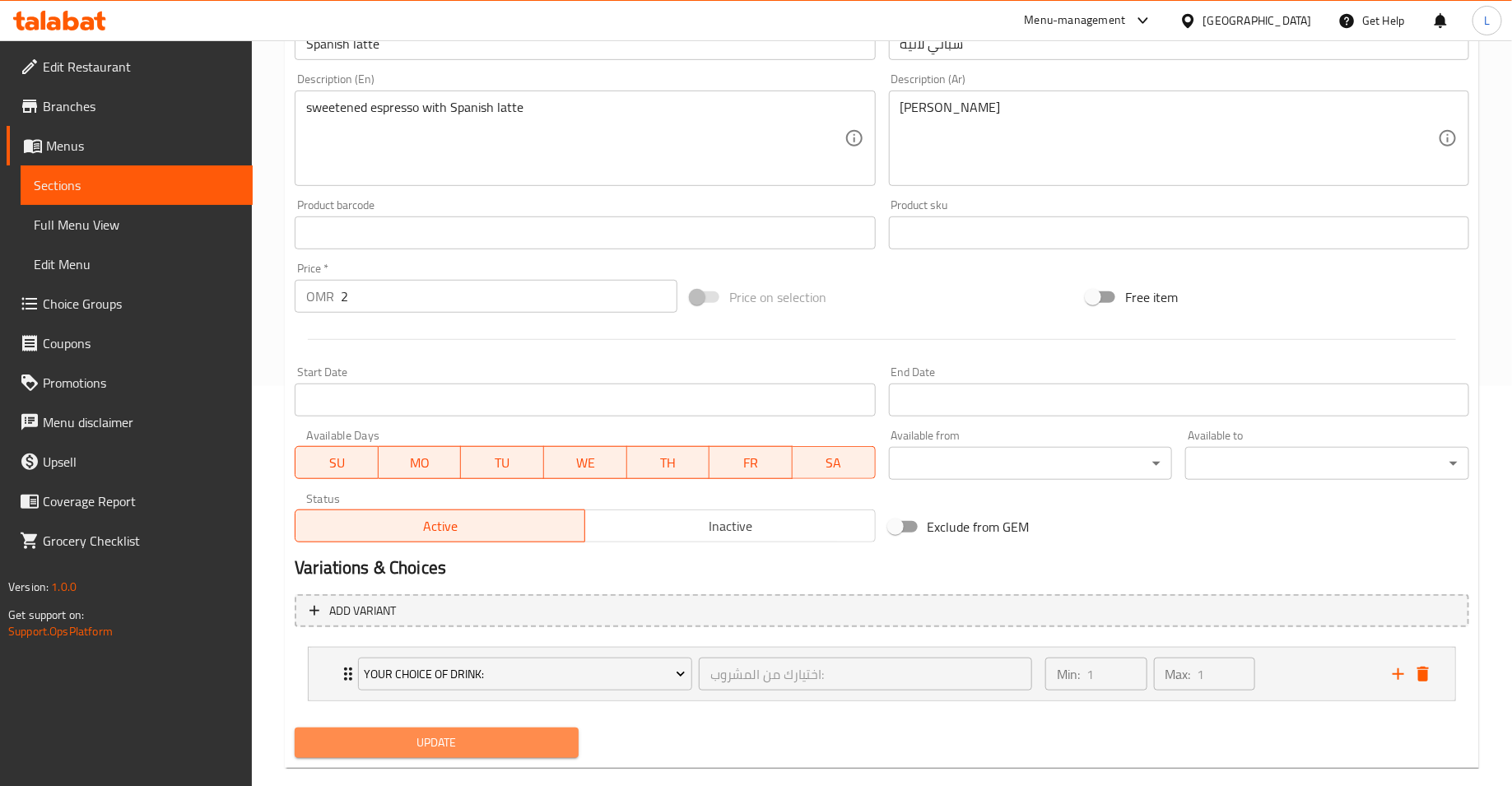
click at [504, 734] on span "Update" at bounding box center [437, 742] width 258 height 21
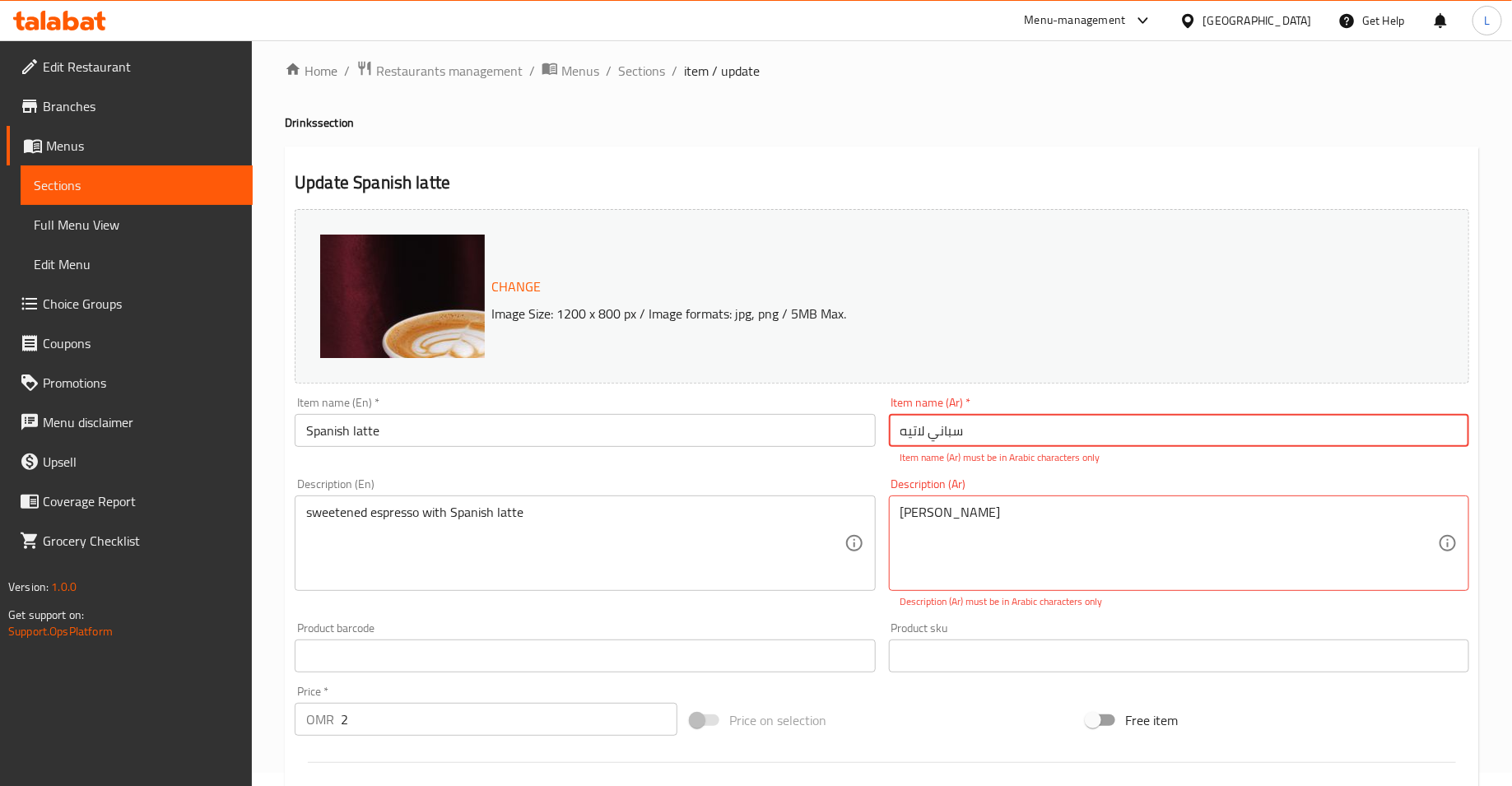
scroll to position [0, 0]
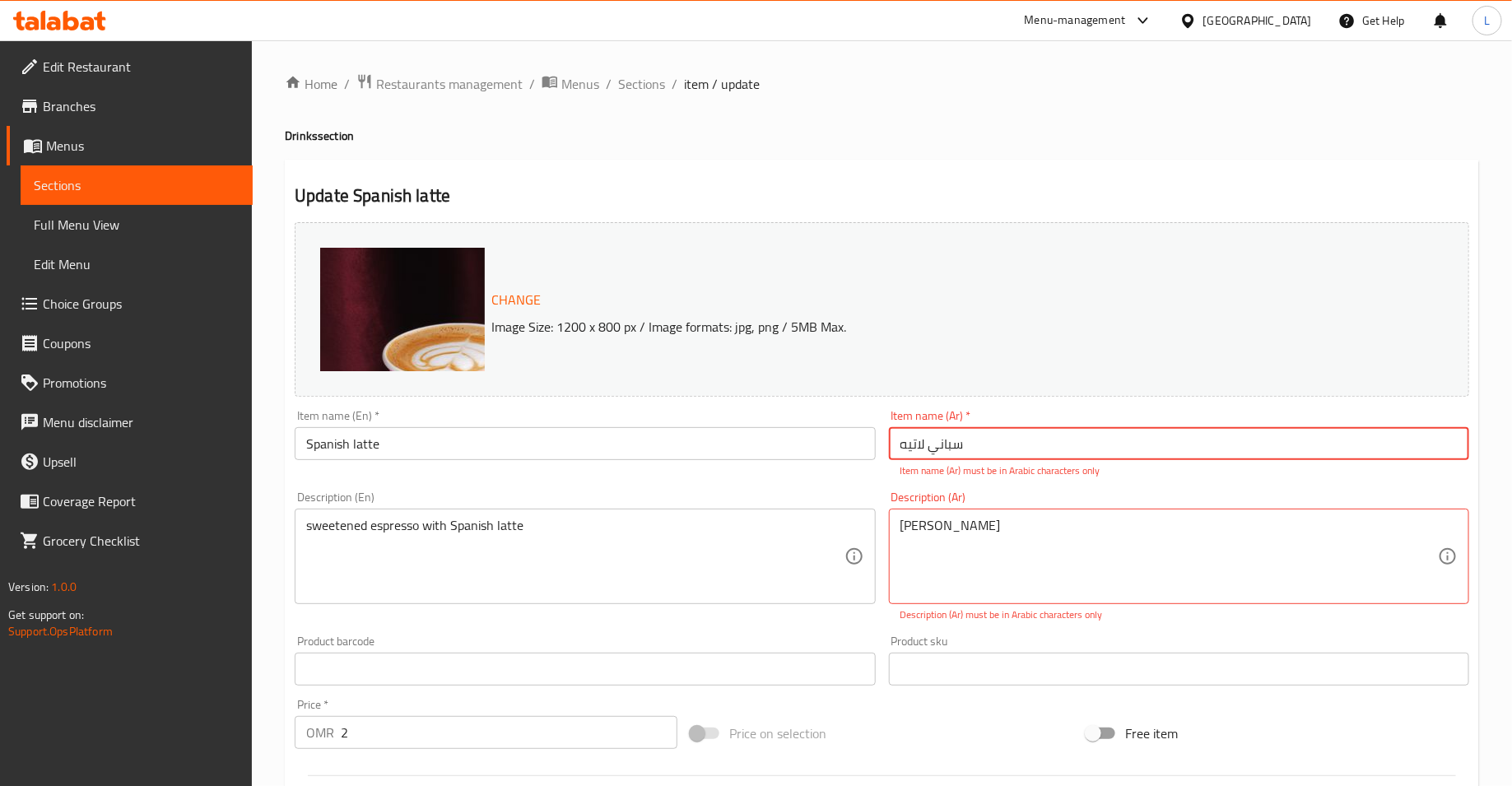
click at [910, 450] on input "سباني لاتیه" at bounding box center [1179, 443] width 581 height 33
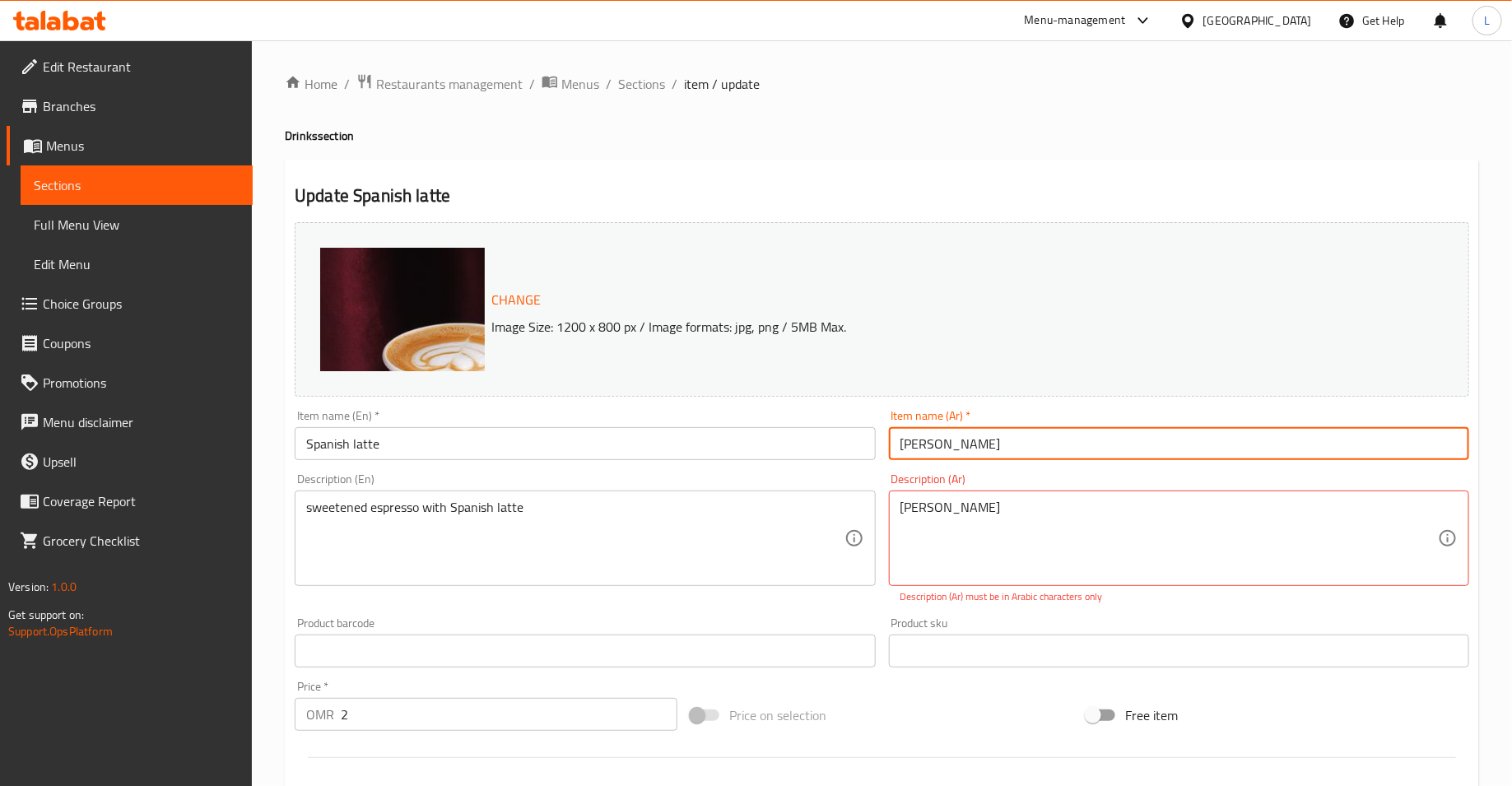
type input "[PERSON_NAME]"
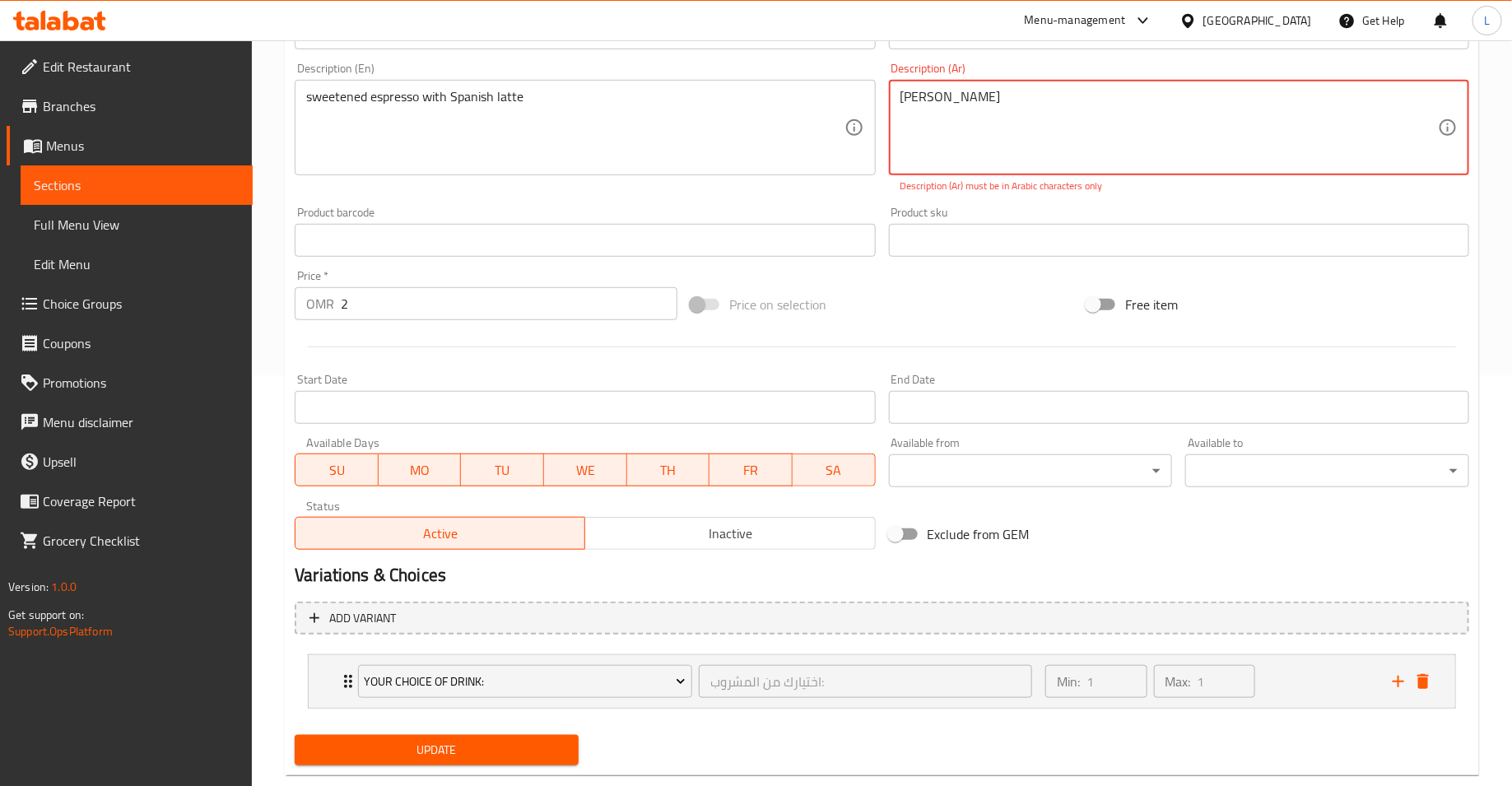
scroll to position [400, 0]
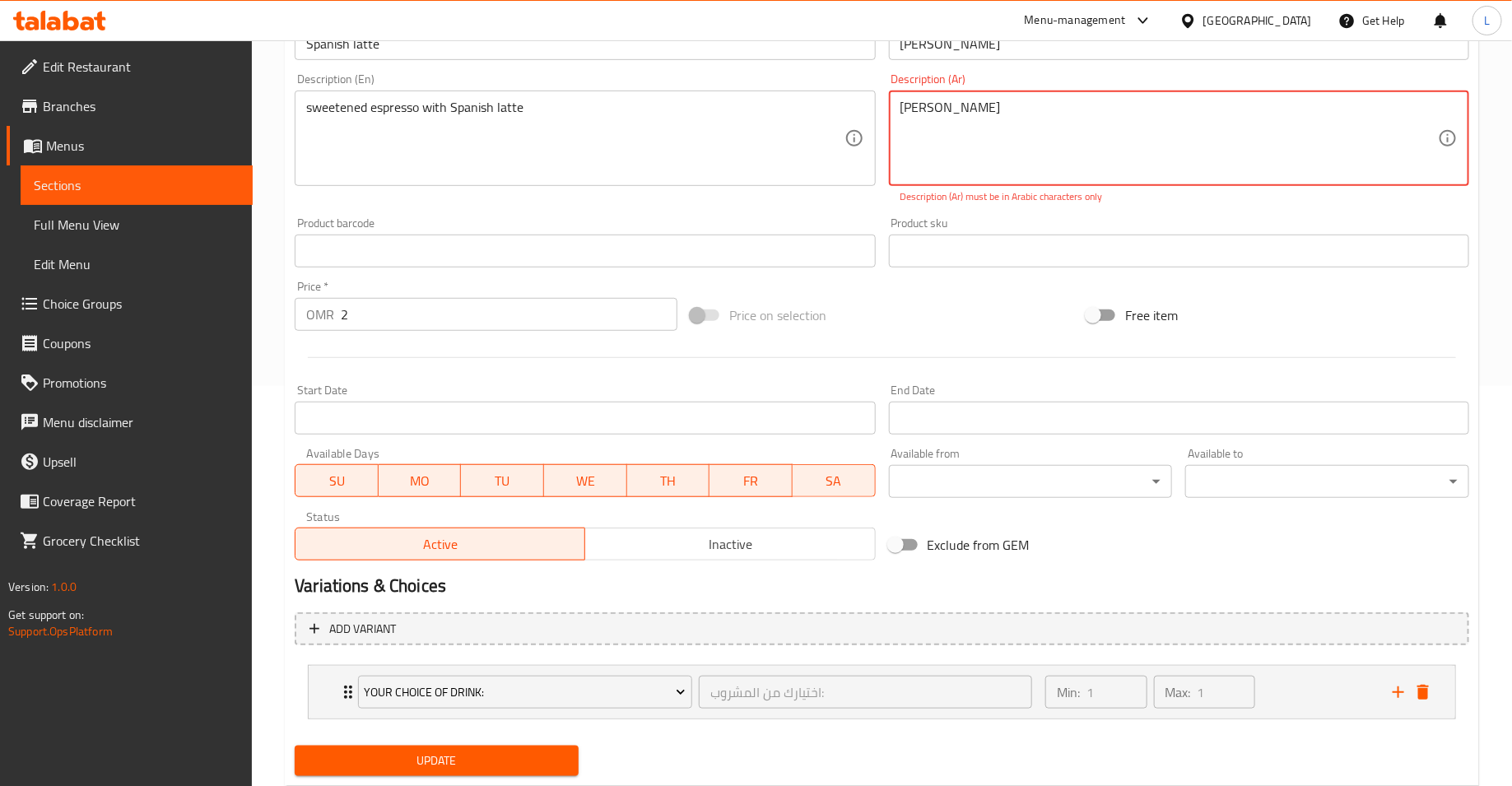
click at [948, 106] on textarea "[PERSON_NAME]" at bounding box center [1169, 139] width 537 height 78
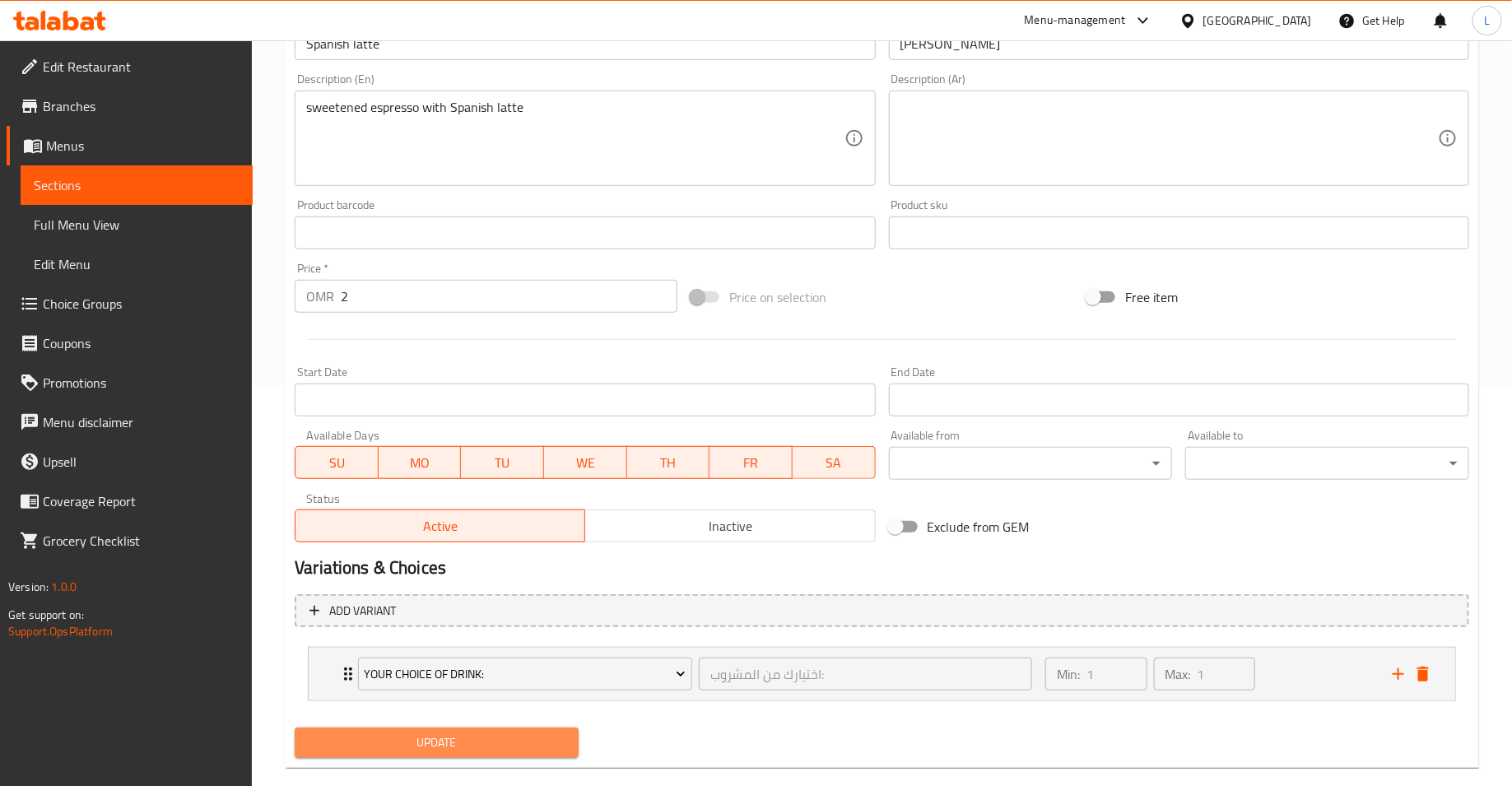
click at [509, 747] on span "Update" at bounding box center [437, 742] width 258 height 21
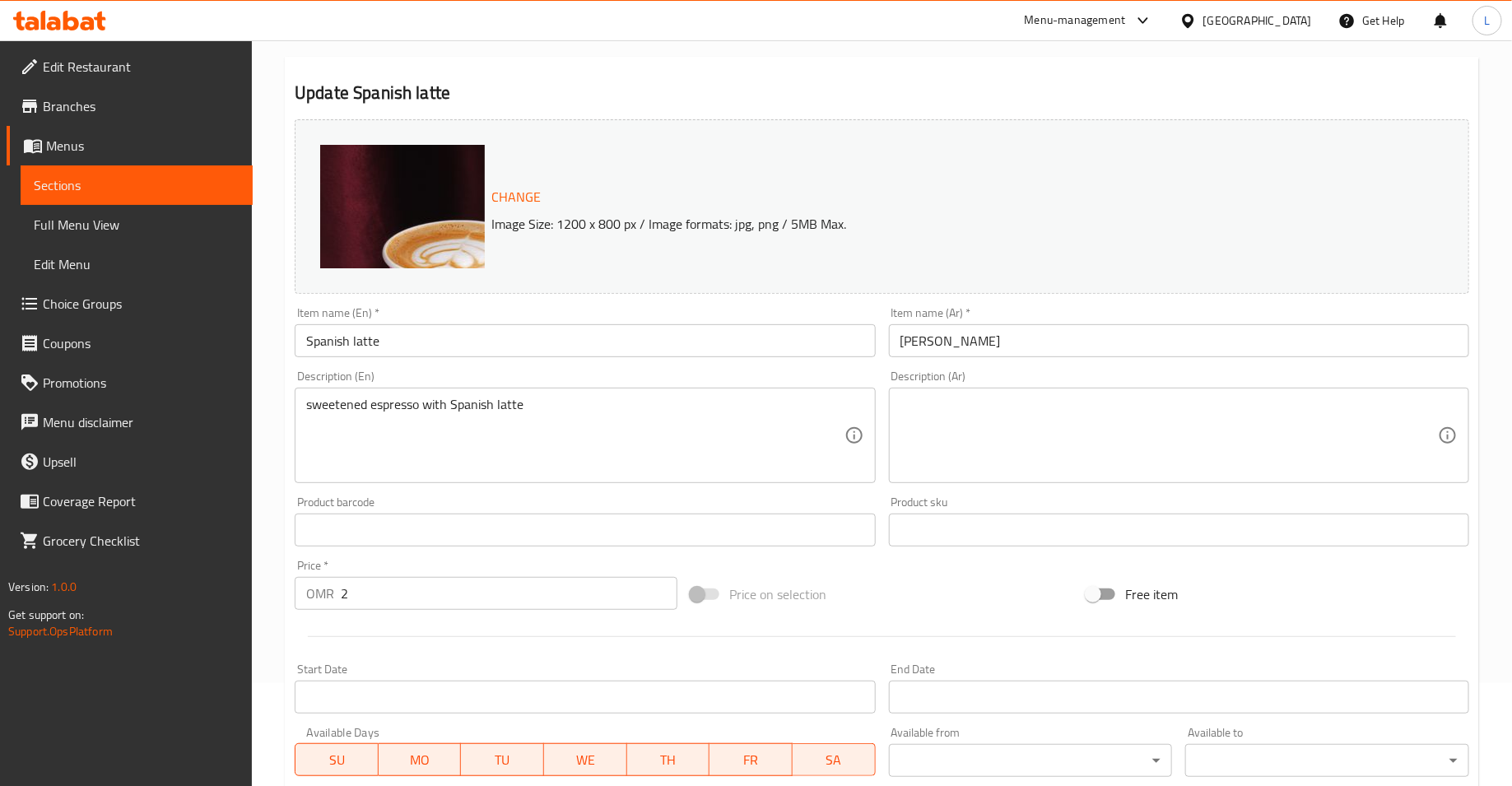
scroll to position [426, 0]
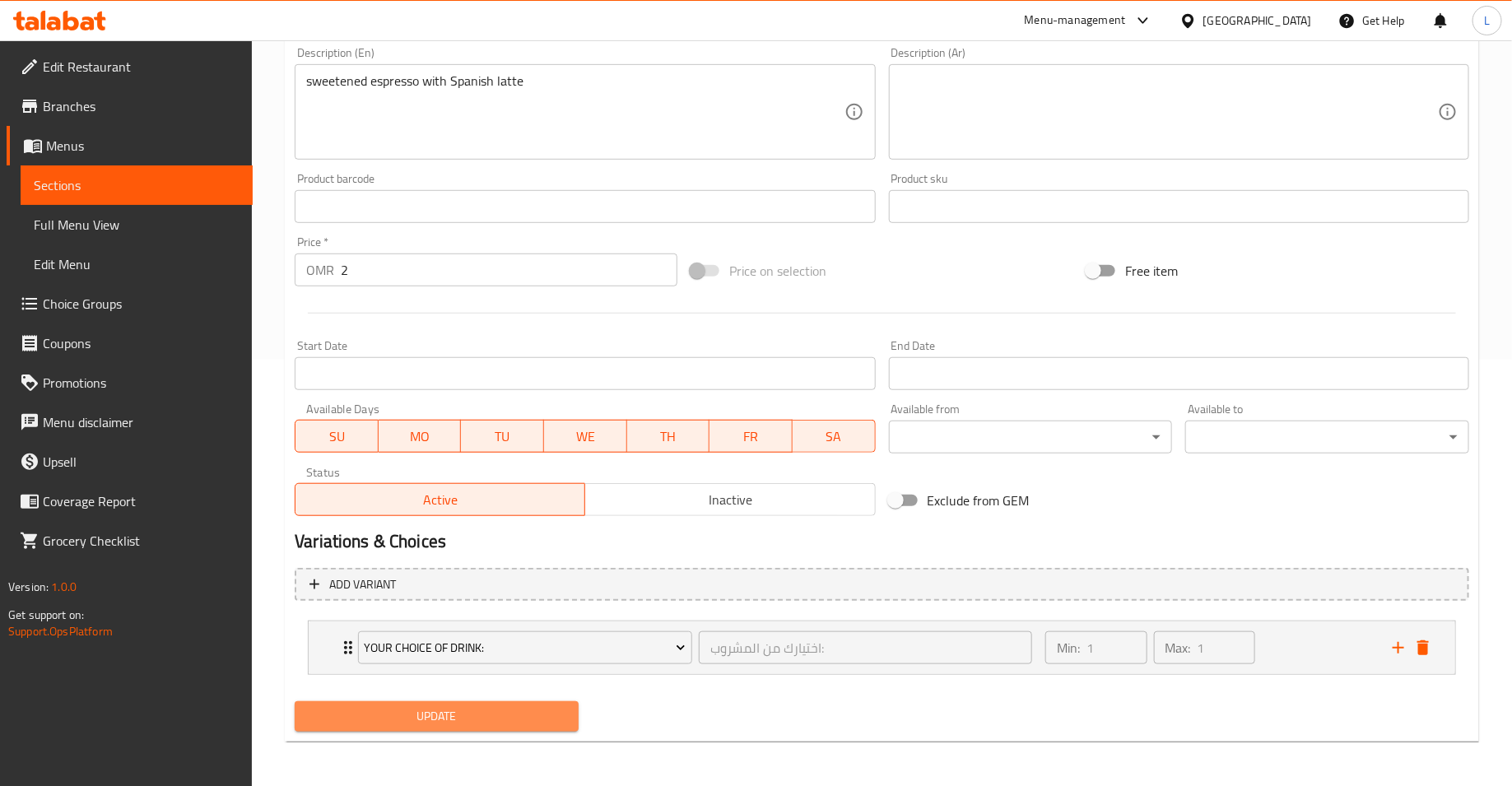
click at [487, 709] on span "Update" at bounding box center [437, 717] width 258 height 21
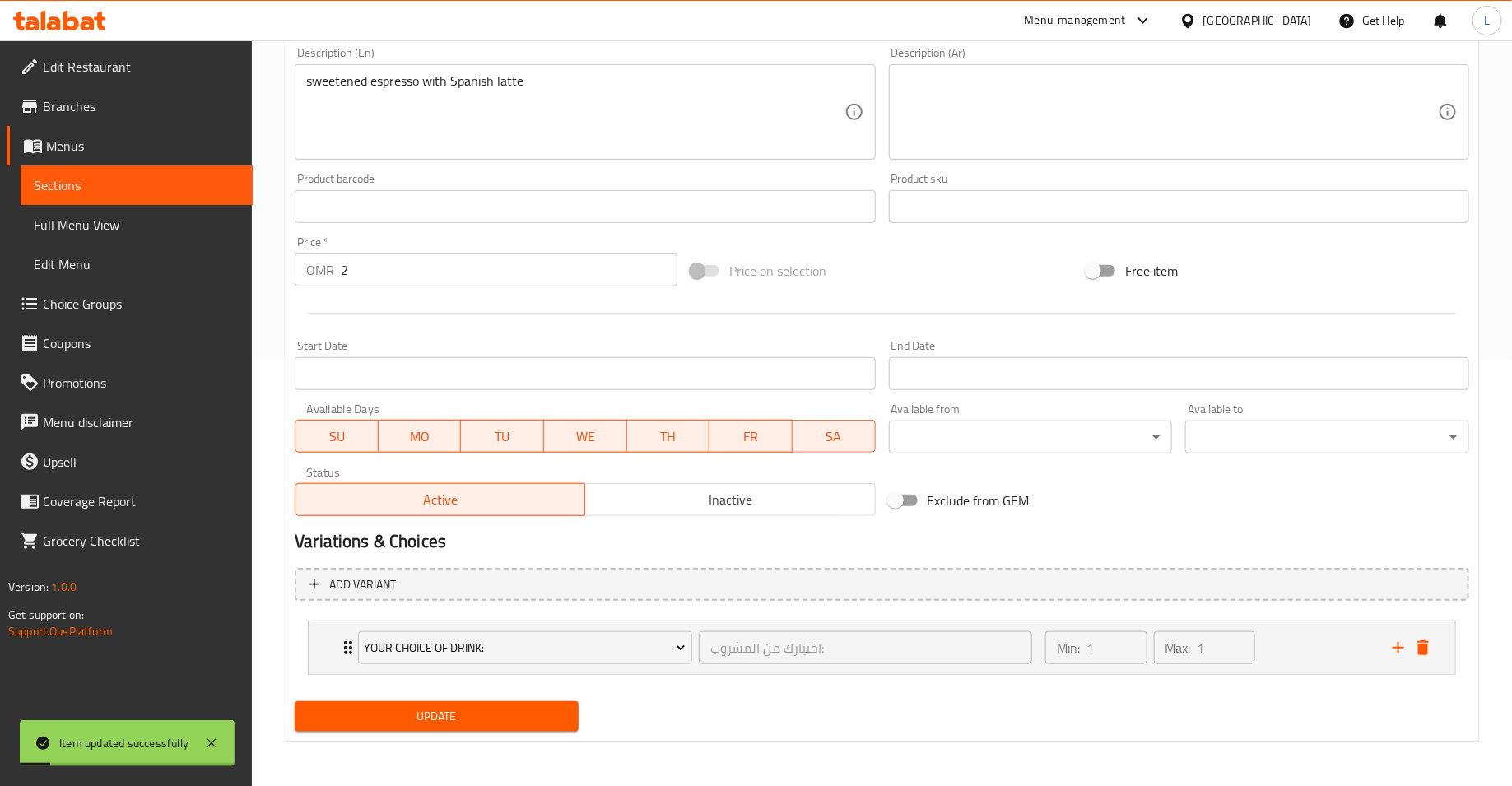
scroll to position [0, 0]
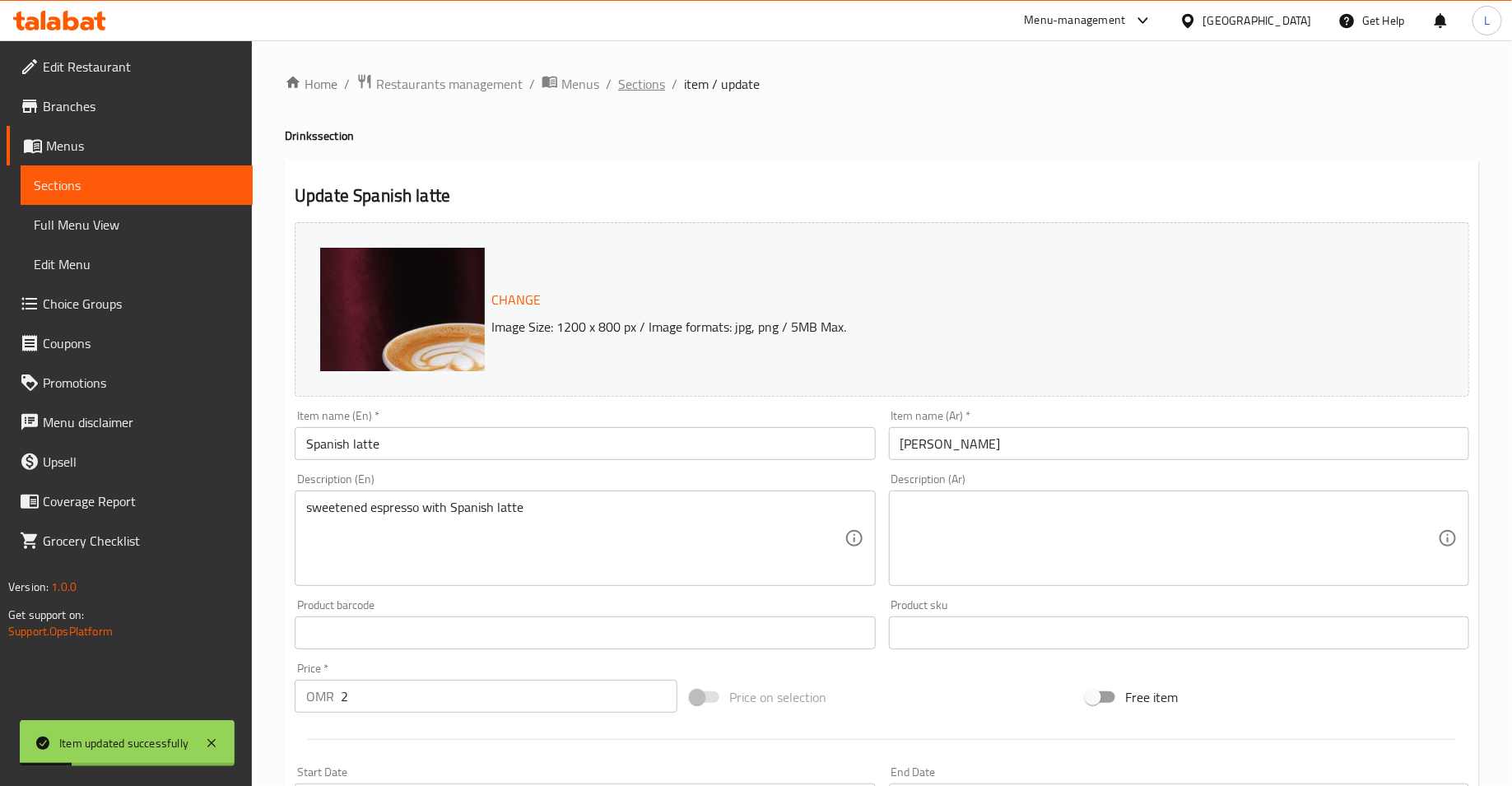
click at [631, 83] on span "Sections" at bounding box center [641, 84] width 47 height 20
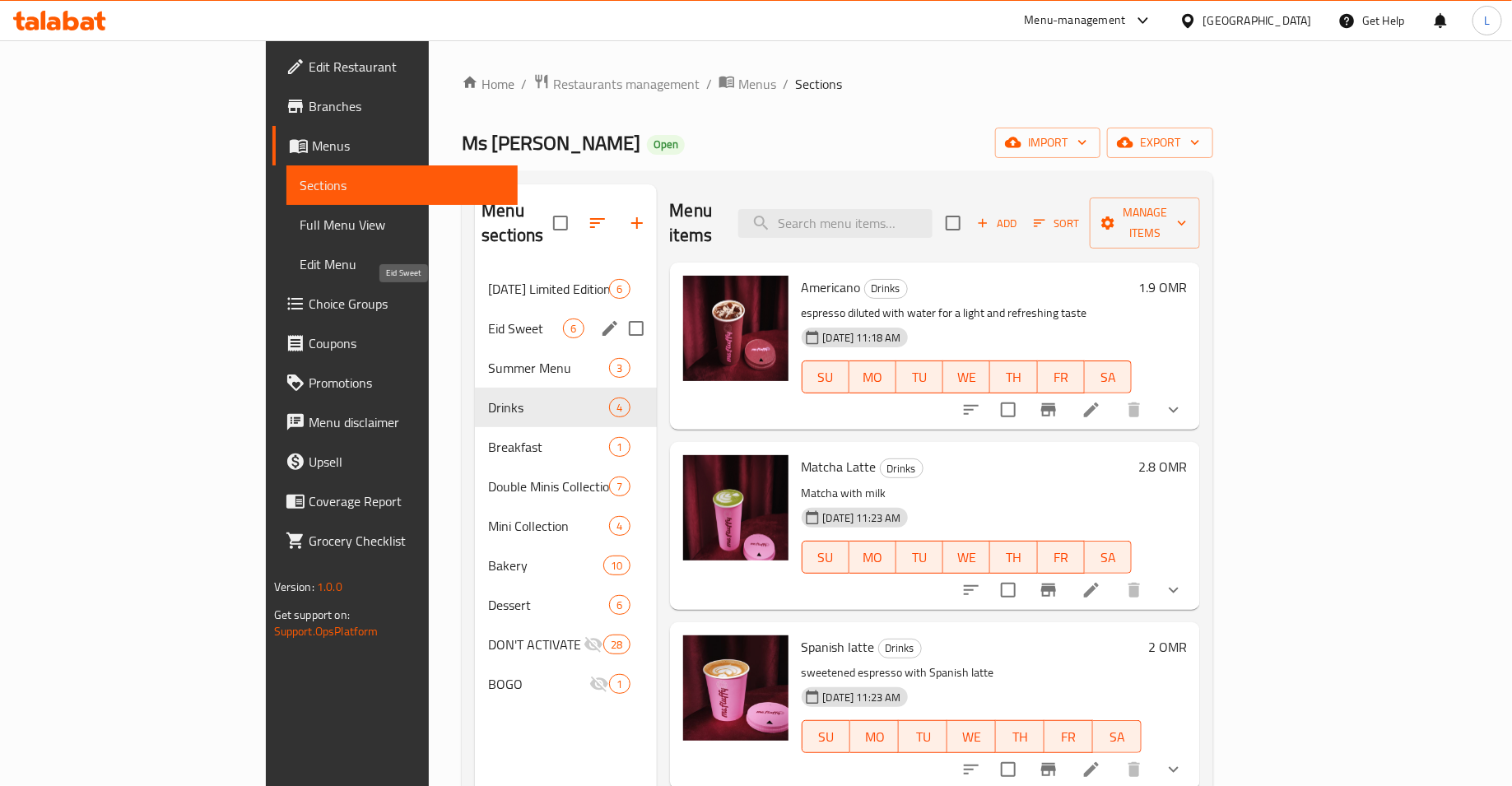
click at [488, 319] on span "Eid Sweet" at bounding box center [526, 329] width 75 height 20
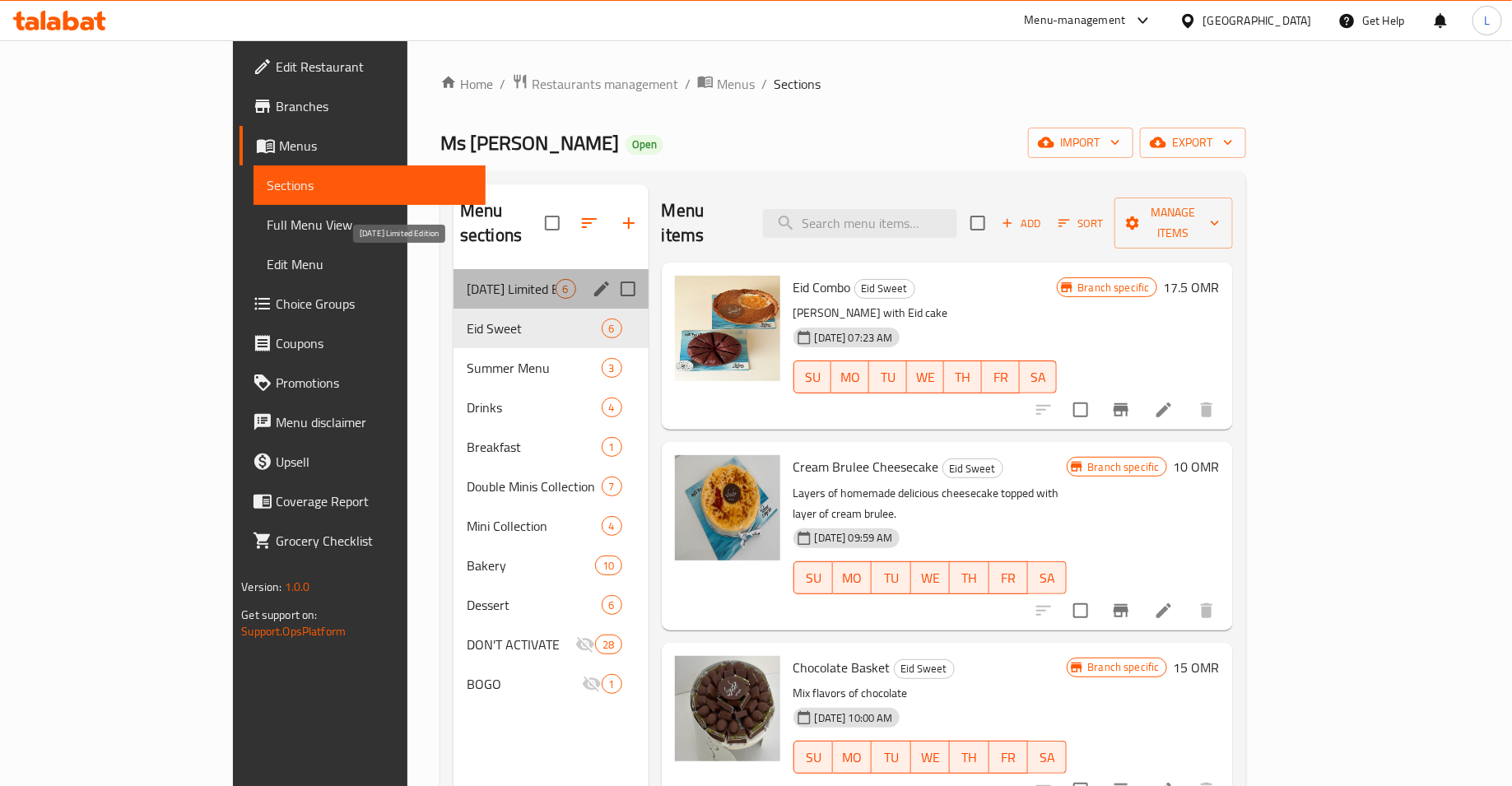
click at [467, 280] on span "[DATE] Limited Edition" at bounding box center [511, 289] width 89 height 20
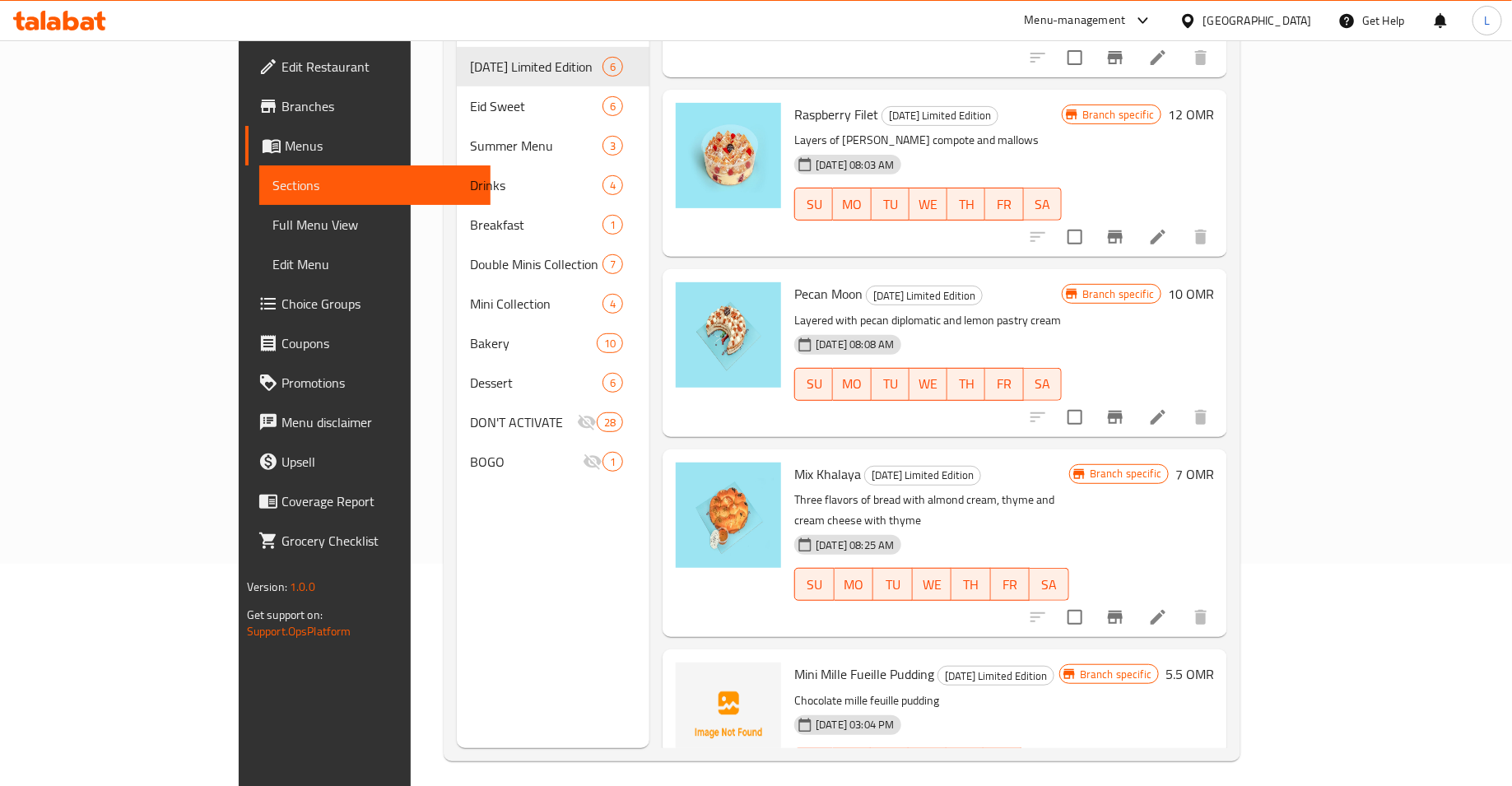
scroll to position [231, 0]
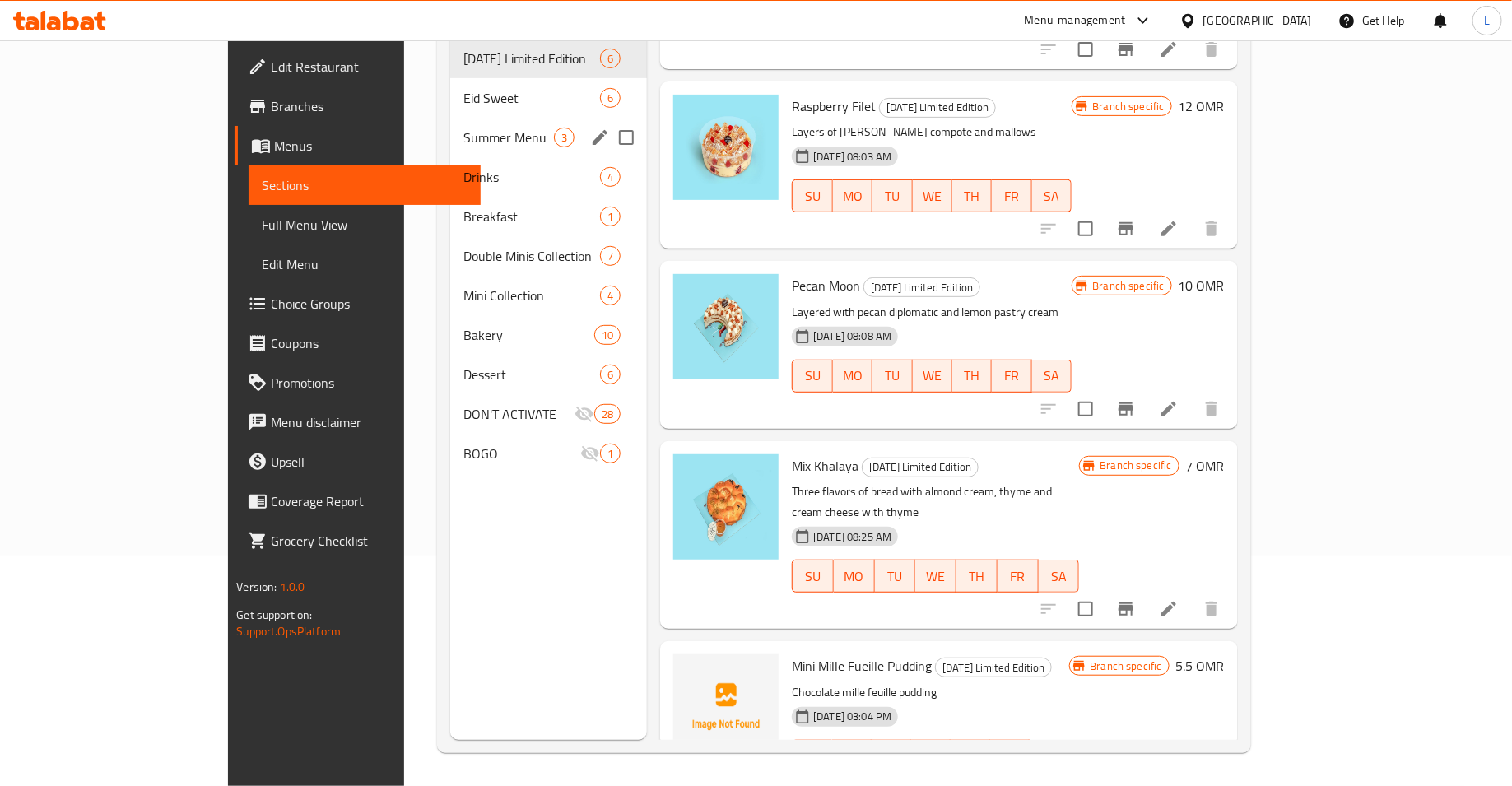
click at [450, 118] on div "Summer Menu 3" at bounding box center [548, 138] width 197 height 40
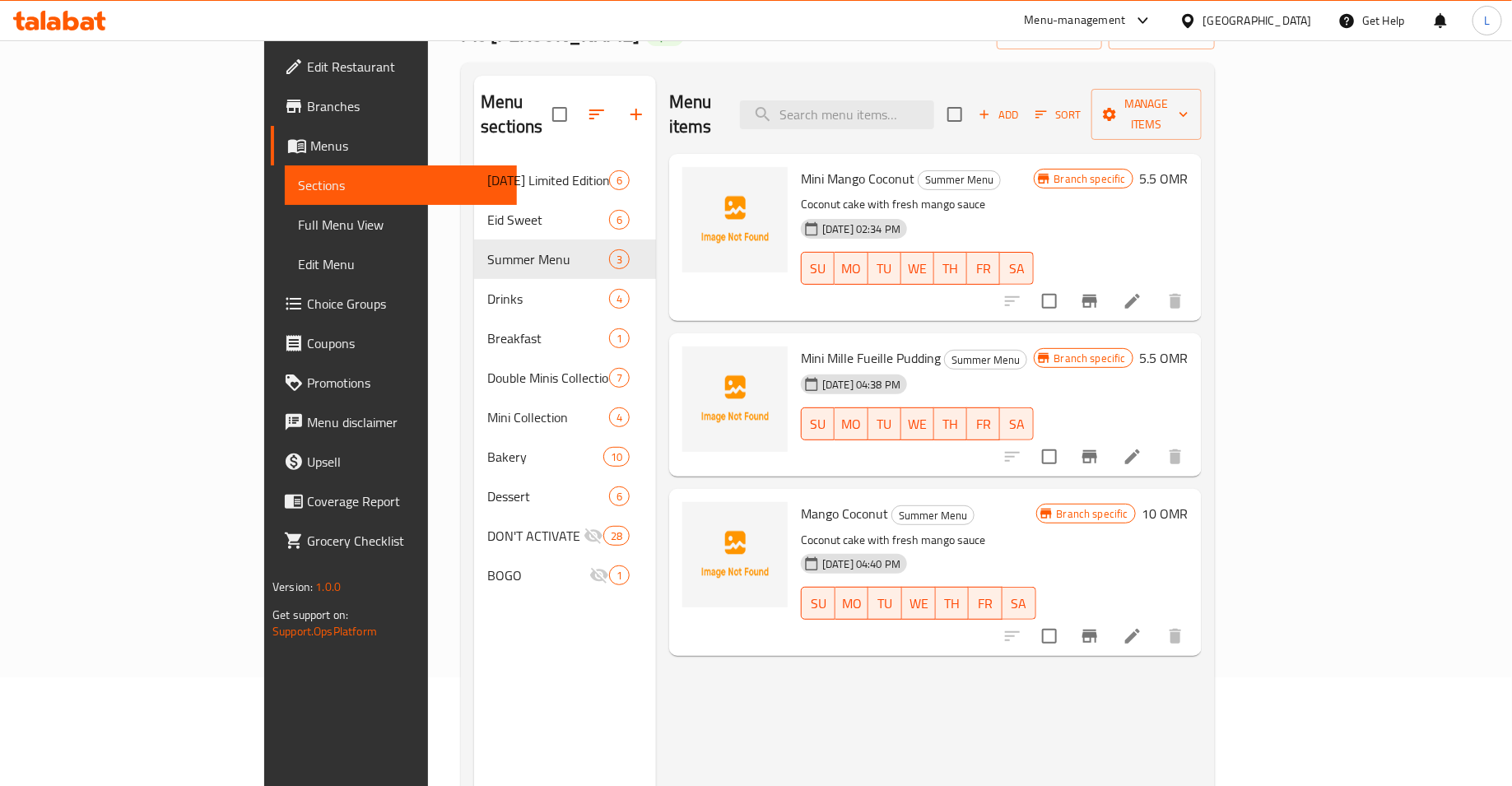
scroll to position [91, 0]
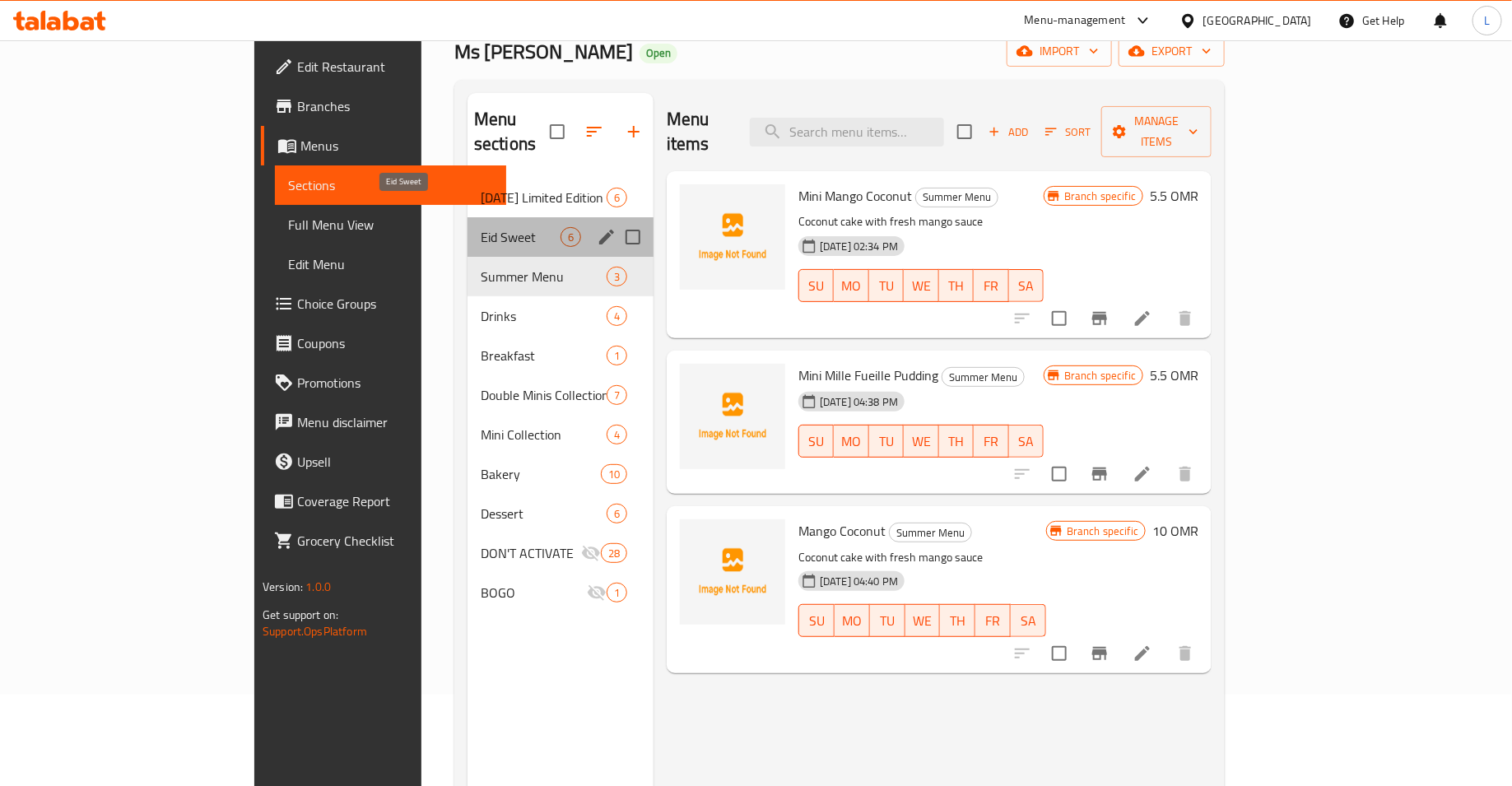
click at [481, 227] on span "Eid Sweet" at bounding box center [520, 237] width 80 height 20
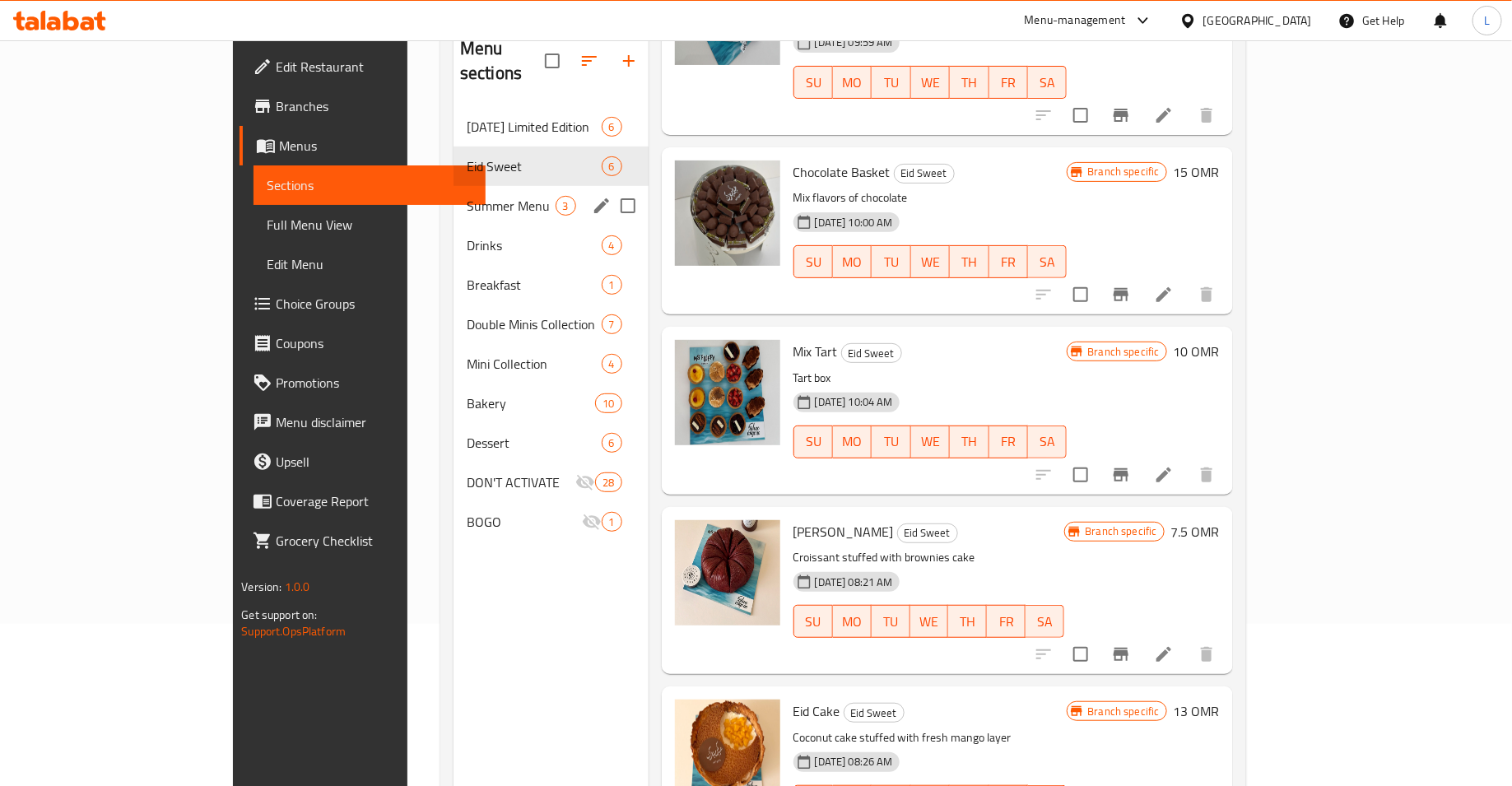
scroll to position [139, 0]
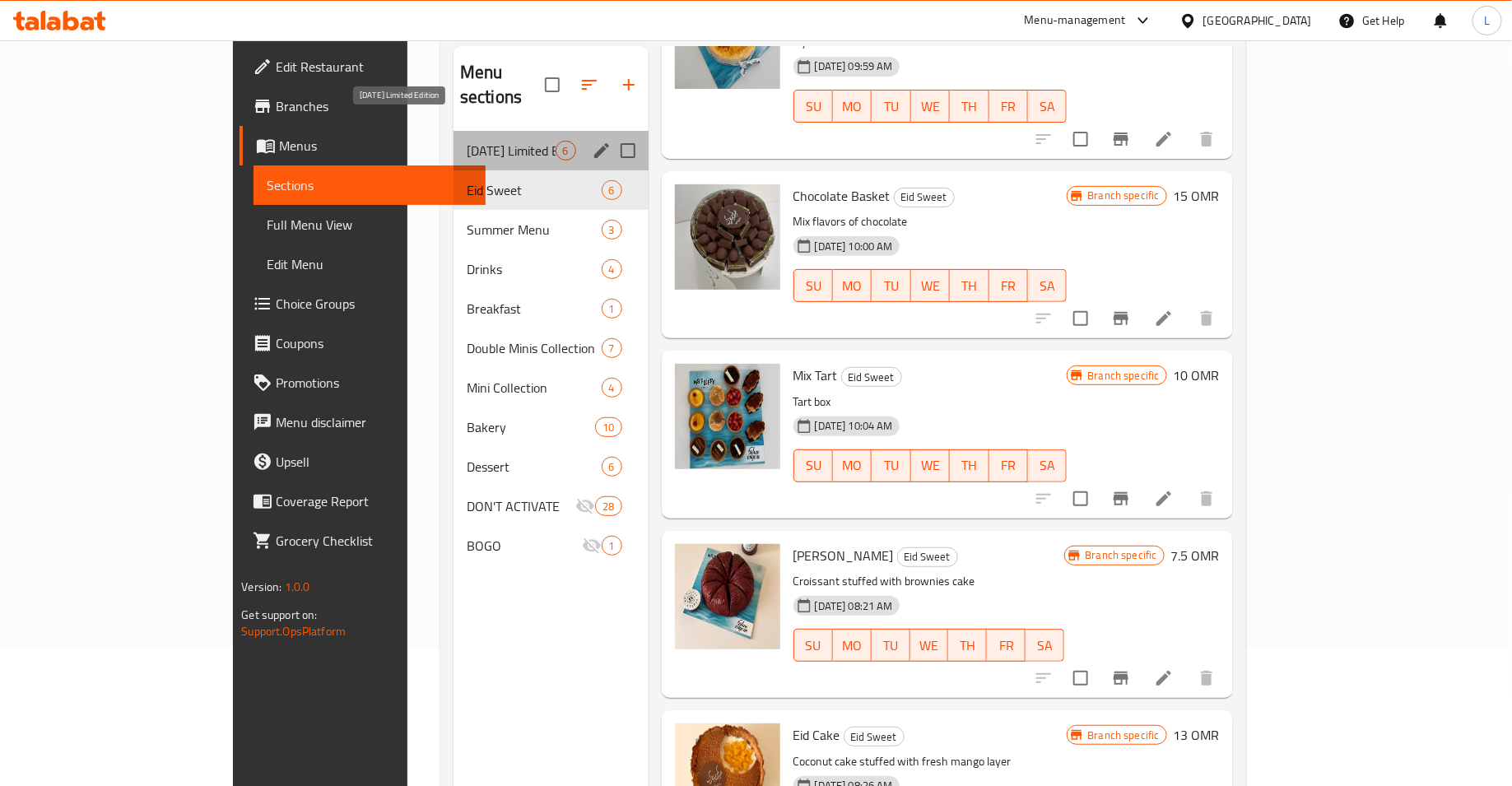
click at [467, 141] on span "[DATE] Limited Edition" at bounding box center [511, 151] width 89 height 20
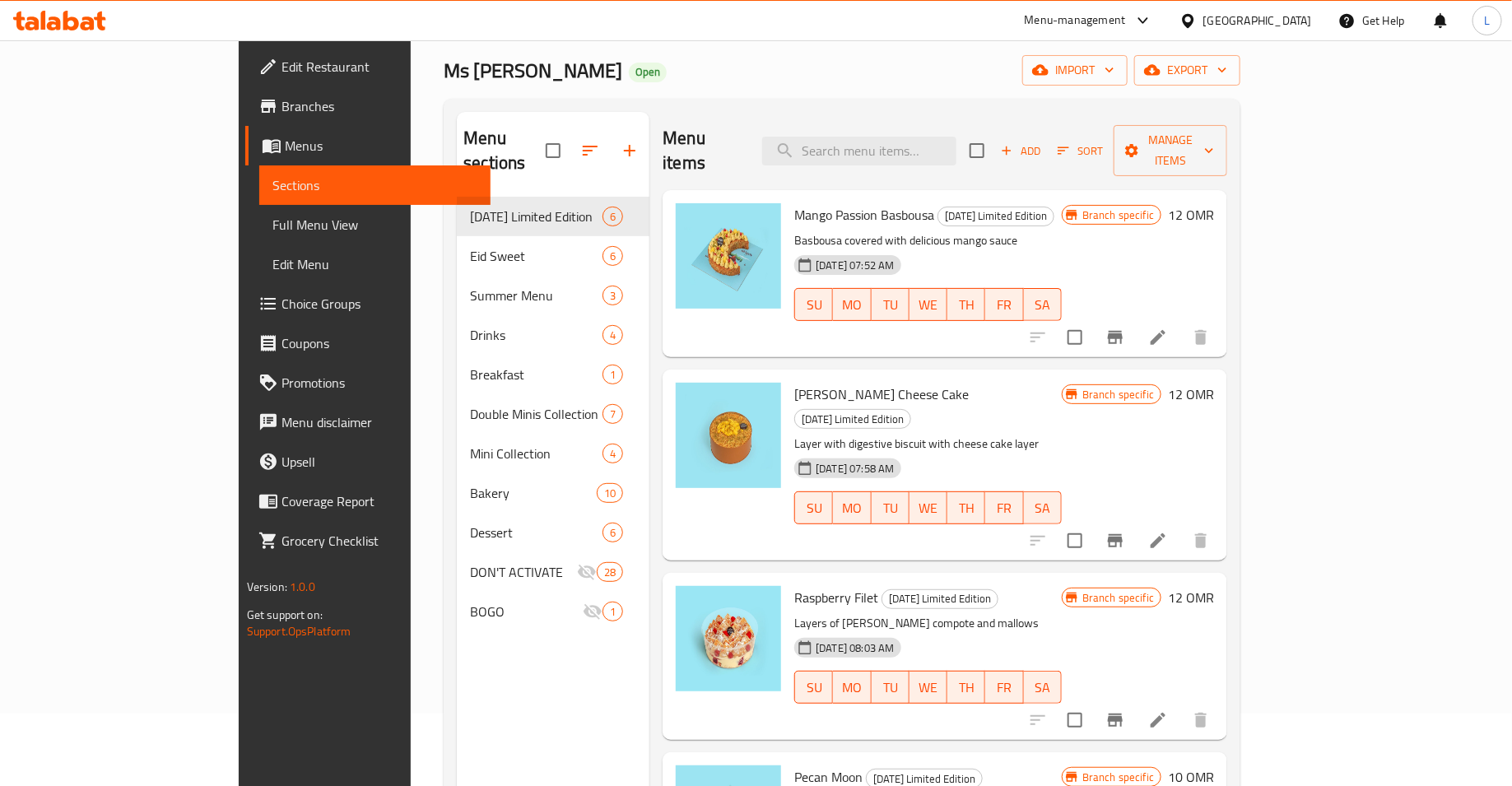
scroll to position [69, 0]
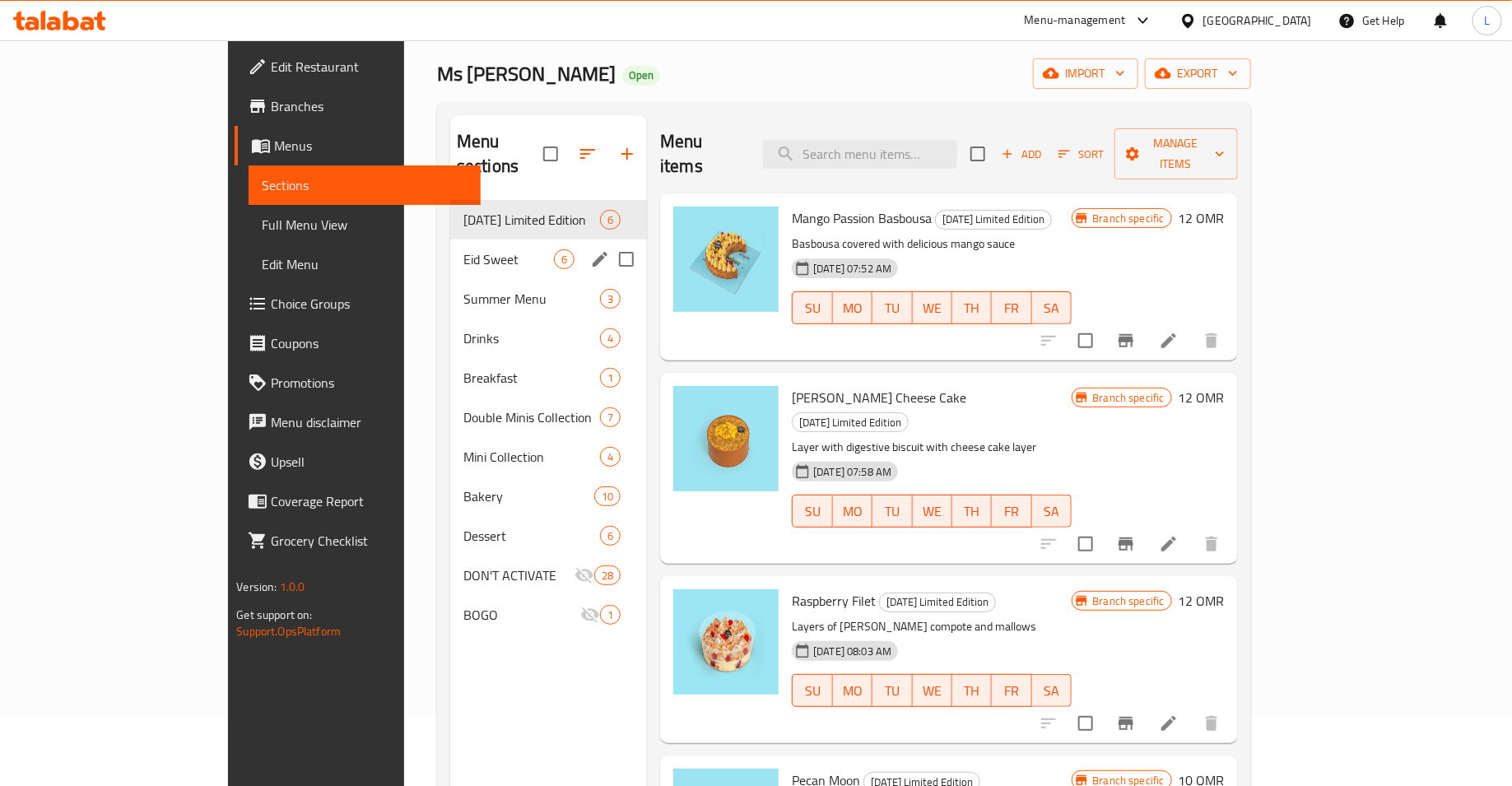
click at [464, 250] on span "Eid Sweet" at bounding box center [508, 260] width 90 height 20
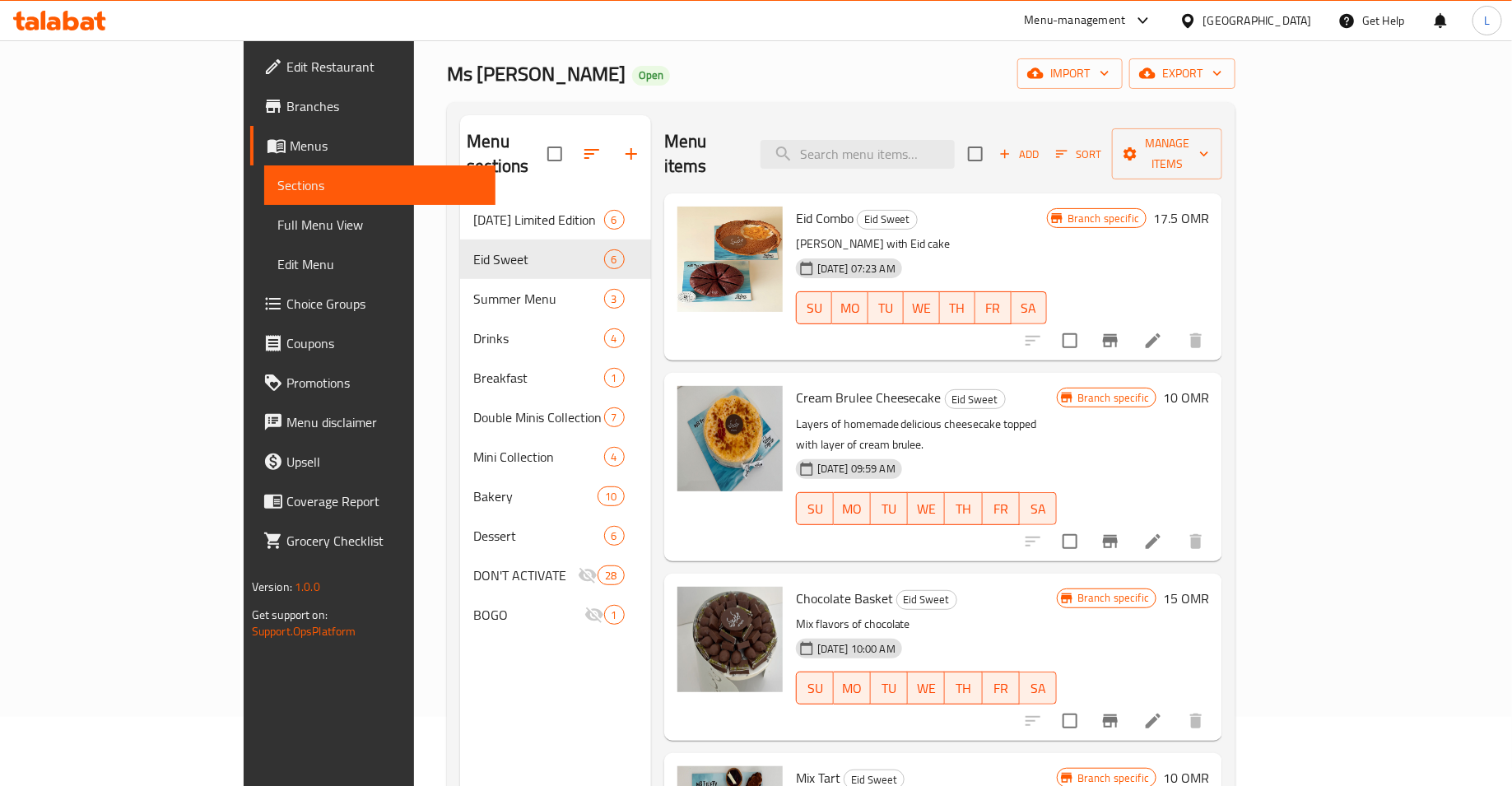
click at [84, 22] on icon at bounding box center [87, 24] width 14 height 14
